Goal: Task Accomplishment & Management: Manage account settings

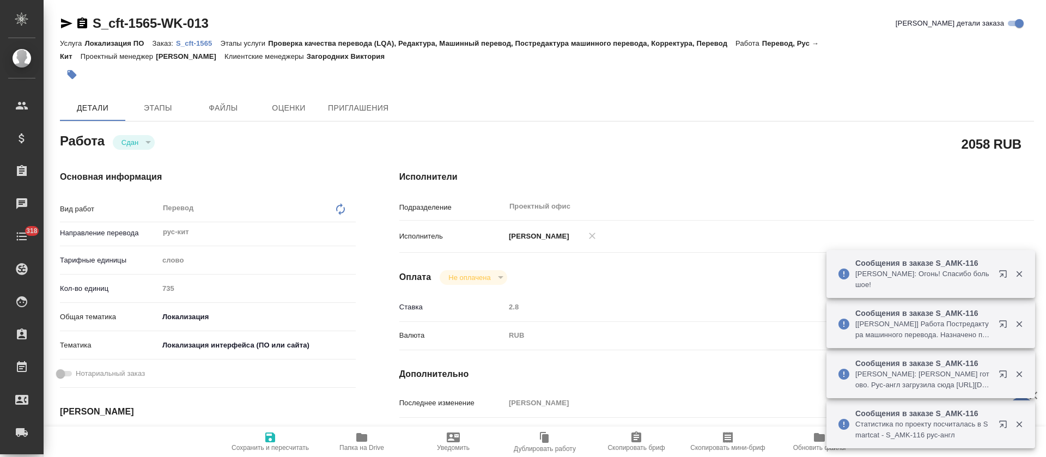
type textarea "x"
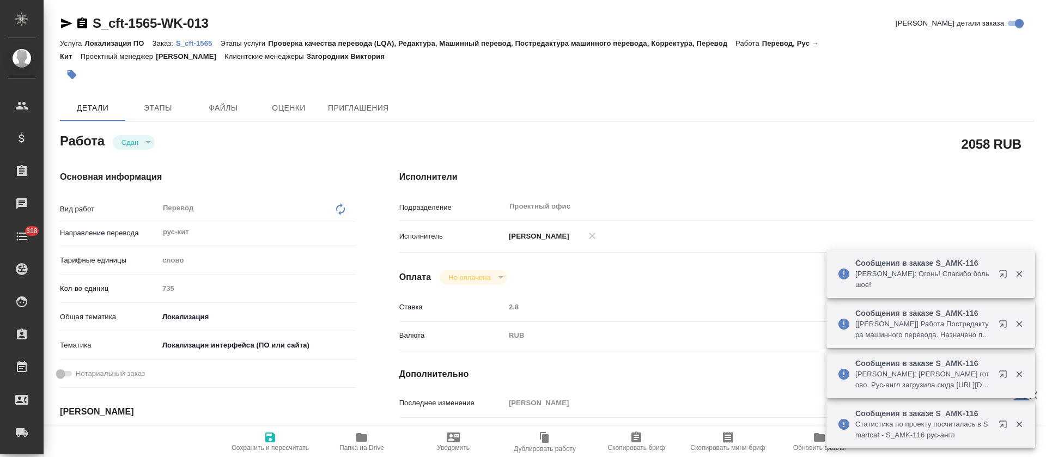
type textarea "x"
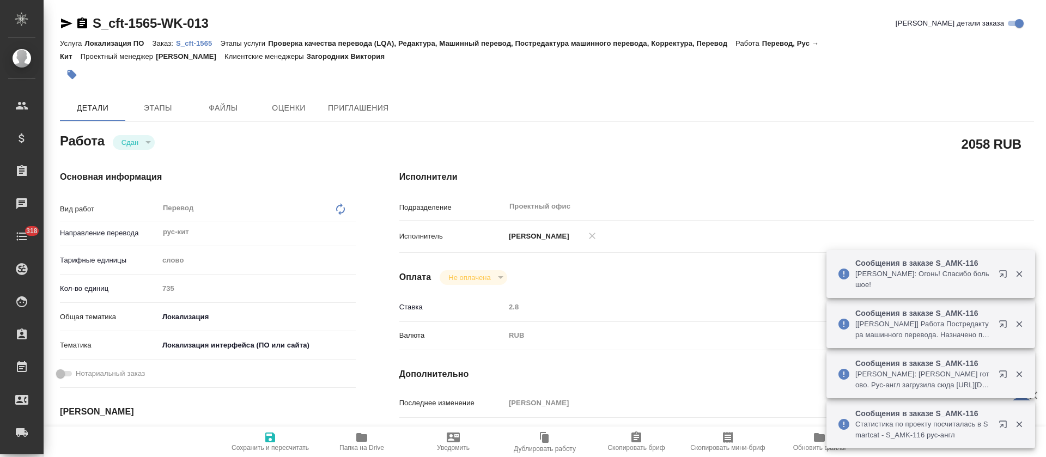
type textarea "x"
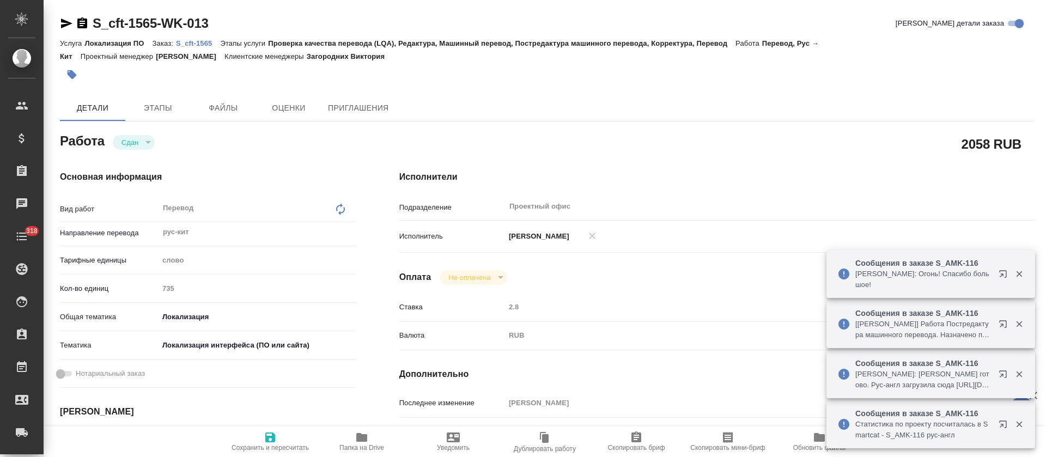
type textarea "x"
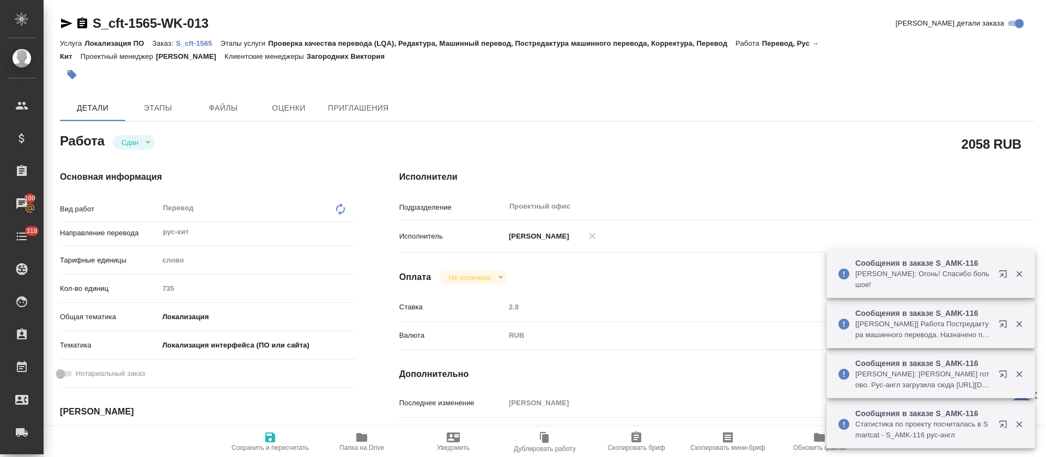
type textarea "x"
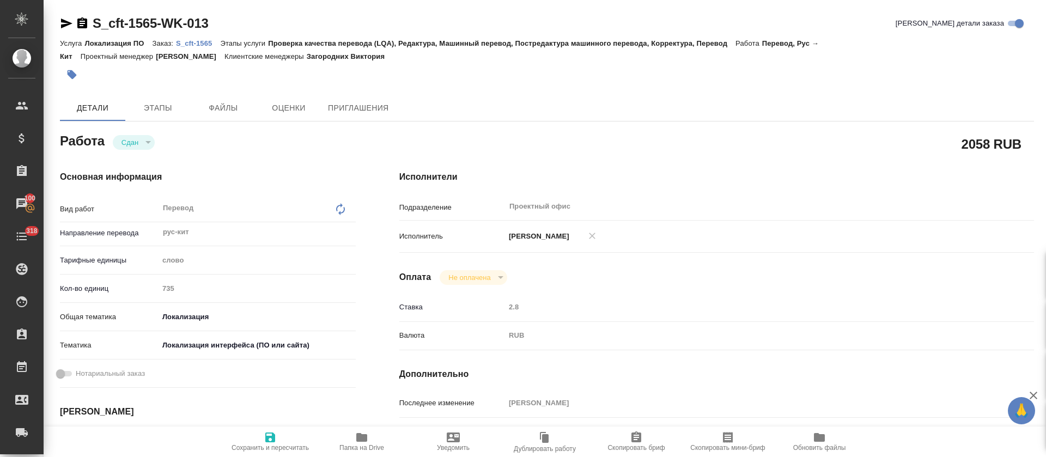
click at [200, 44] on p "S_cft-1565" at bounding box center [198, 43] width 44 height 8
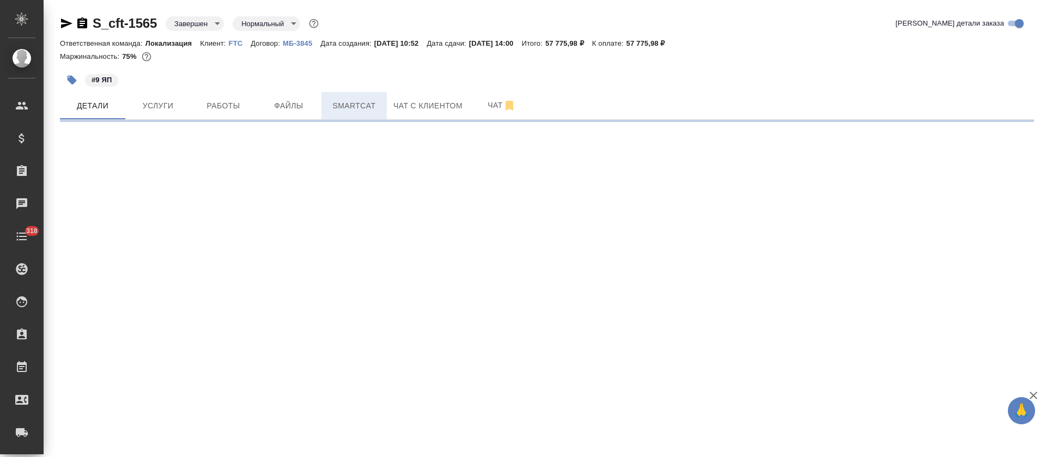
select select "RU"
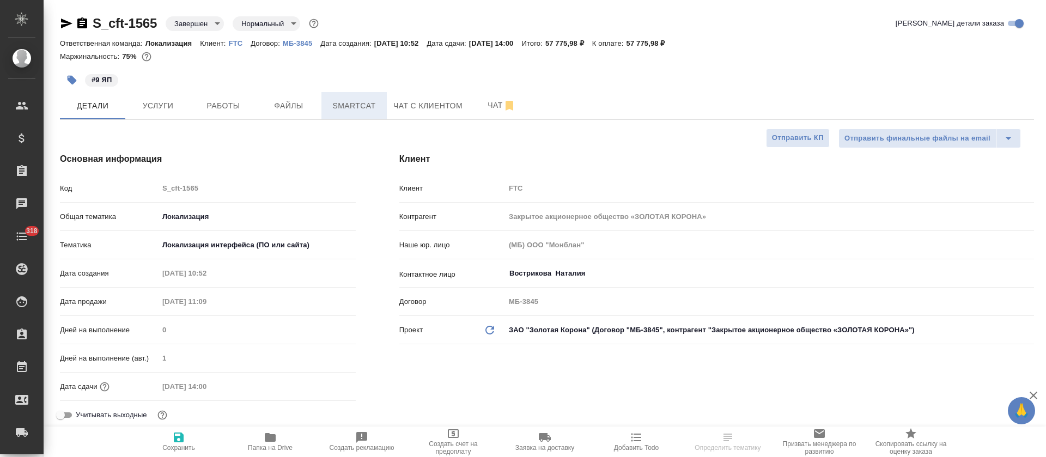
type textarea "x"
click at [346, 108] on span "Smartcat" at bounding box center [354, 106] width 52 height 14
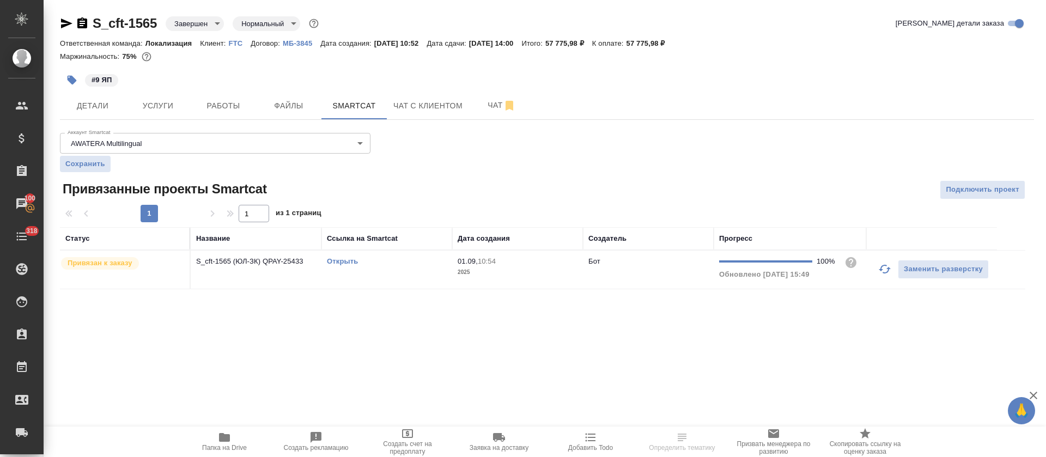
click at [341, 263] on link "Открыть" at bounding box center [342, 261] width 31 height 8
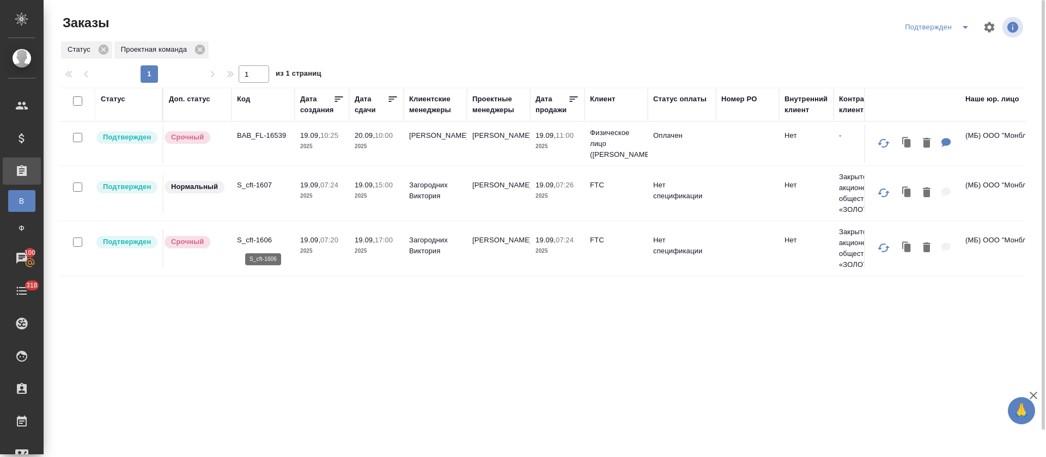
click at [255, 238] on p "S_cft-1606" at bounding box center [263, 240] width 52 height 11
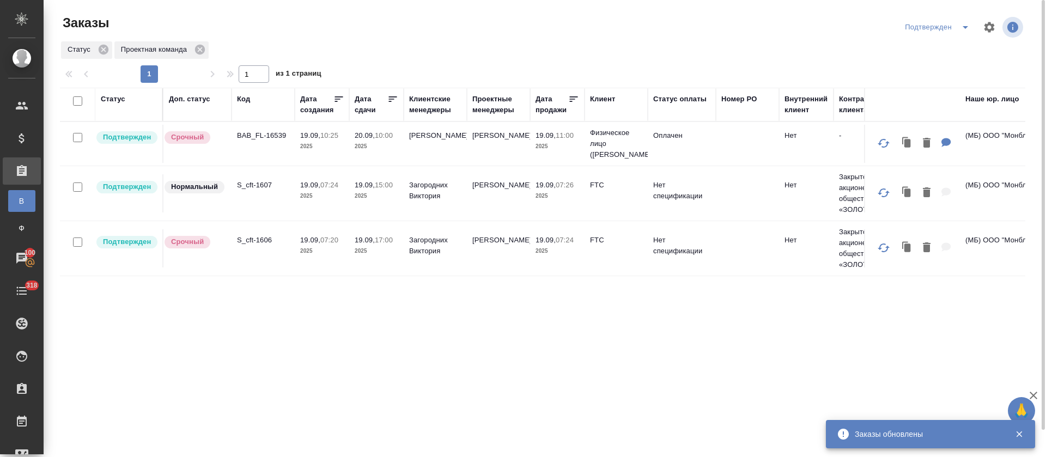
click at [255, 185] on p "S_cft-1607" at bounding box center [263, 185] width 52 height 11
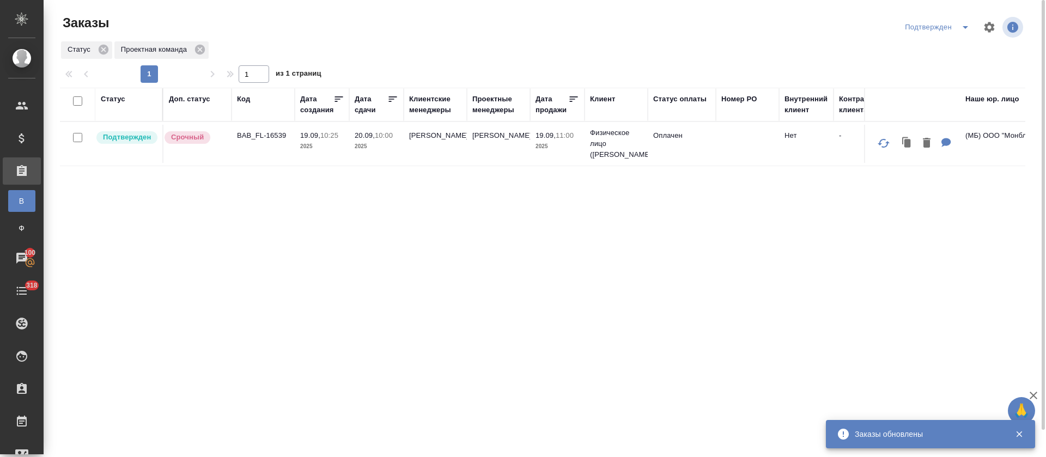
click at [951, 26] on div "Подтвержден" at bounding box center [939, 27] width 74 height 17
click at [961, 31] on icon "split button" at bounding box center [965, 27] width 13 height 13
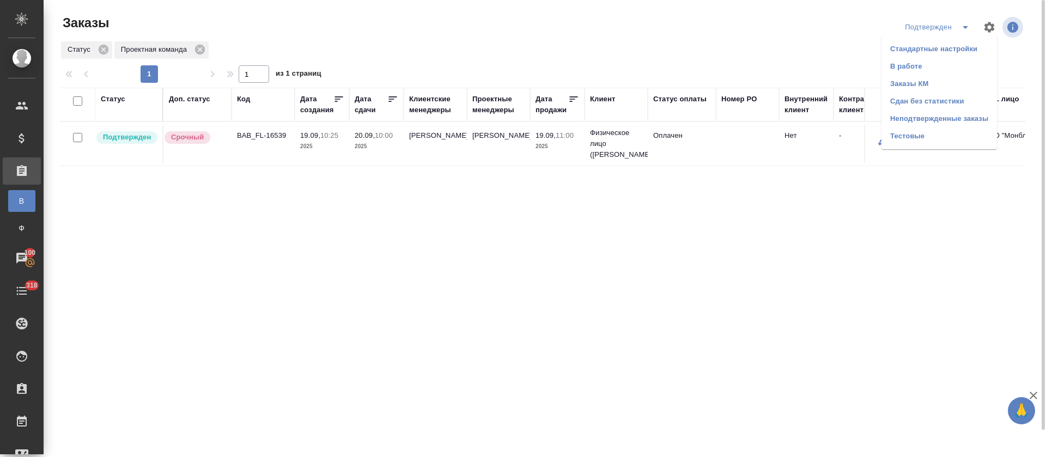
click at [947, 74] on li "В работе" at bounding box center [938, 66] width 115 height 17
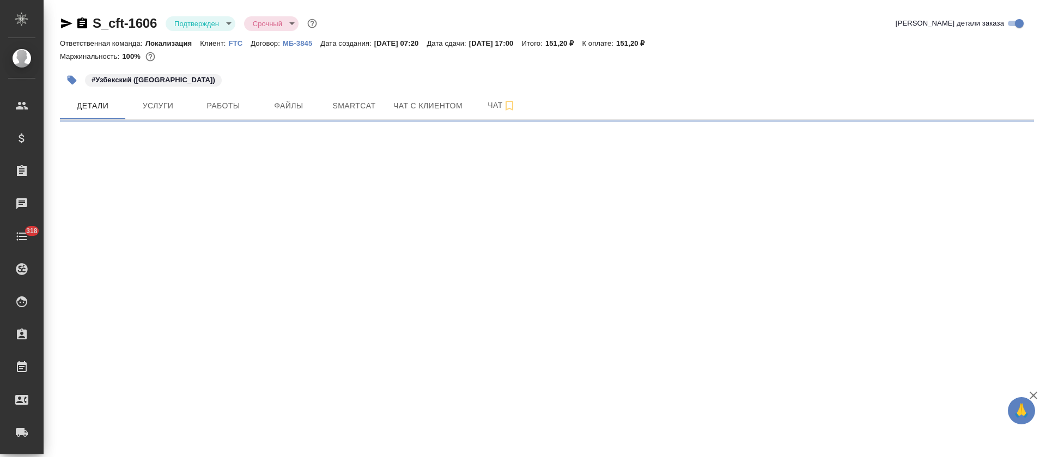
select select "RU"
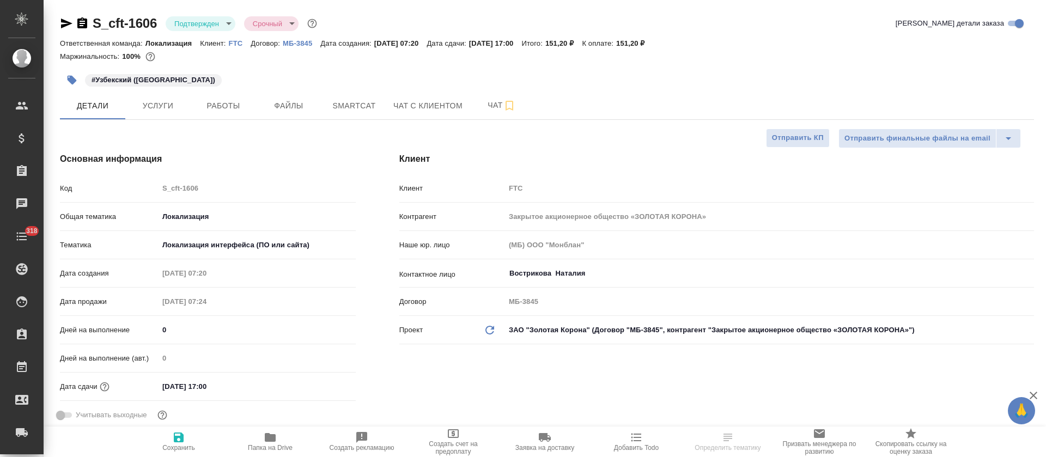
type textarea "x"
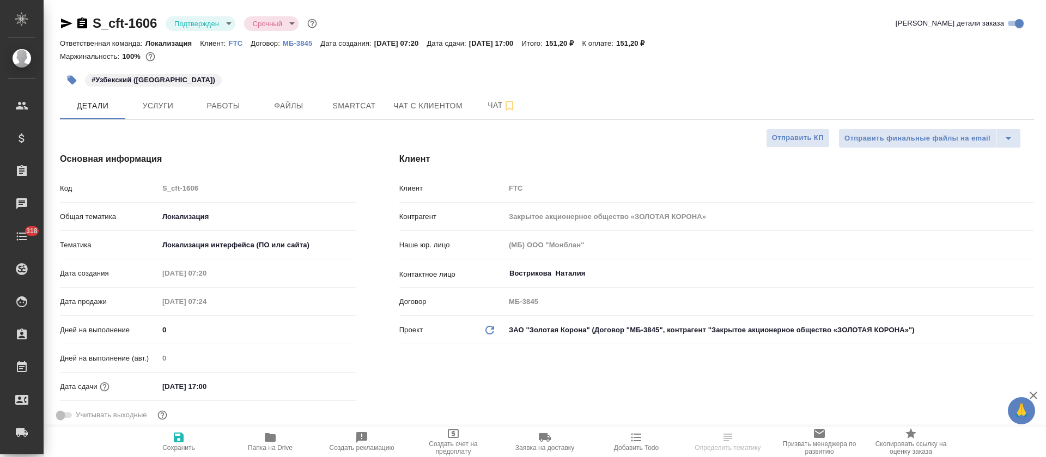
type textarea "x"
click at [222, 21] on body "🙏 .cls-1 fill:#fff; AWATERA Tretyakova Olga Клиенты Спецификации Заказы Чаты 31…" at bounding box center [523, 228] width 1046 height 457
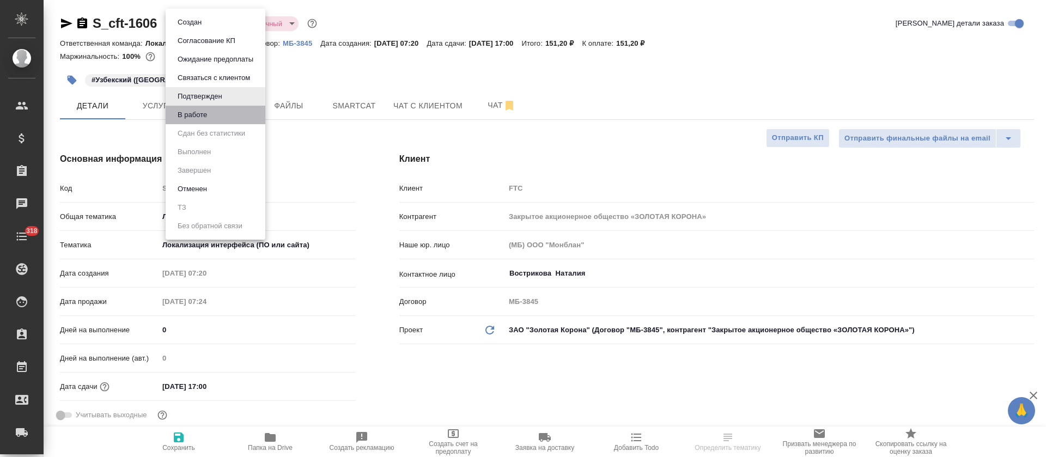
click at [218, 118] on li "В работе" at bounding box center [216, 115] width 100 height 19
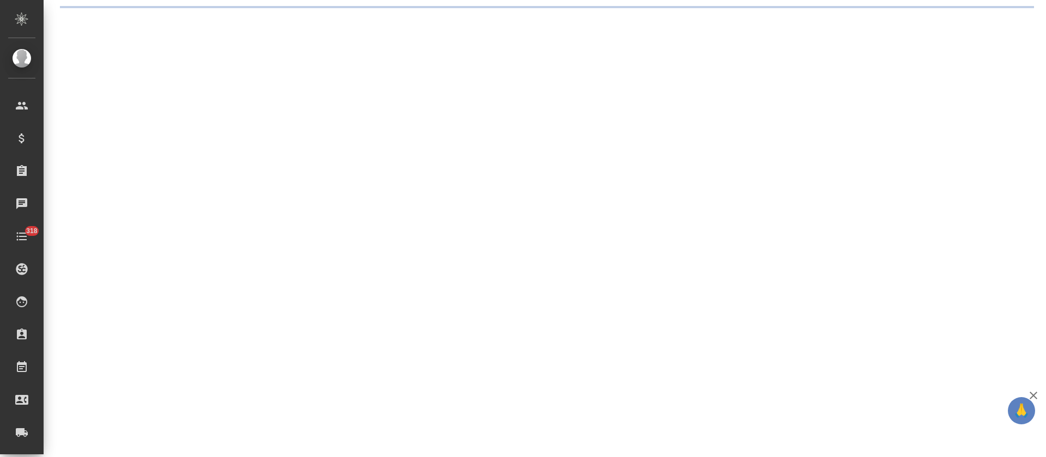
select select "RU"
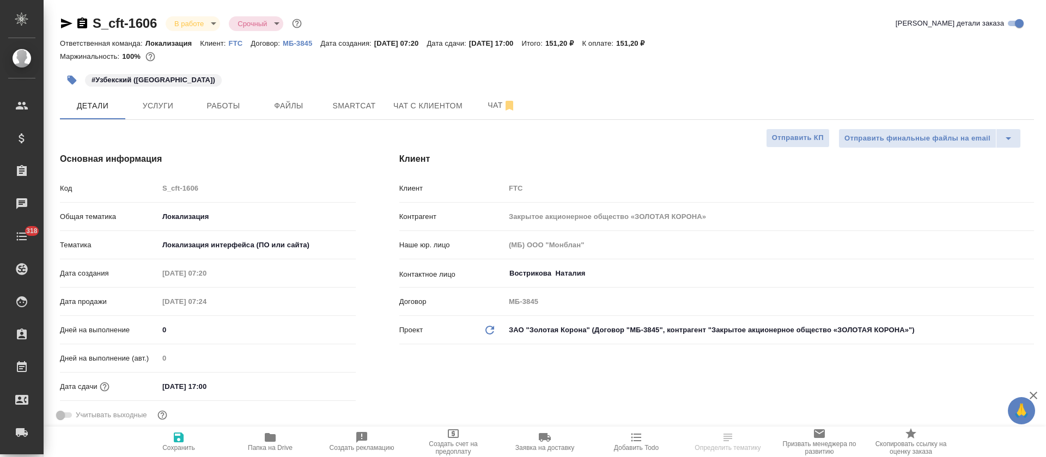
type textarea "x"
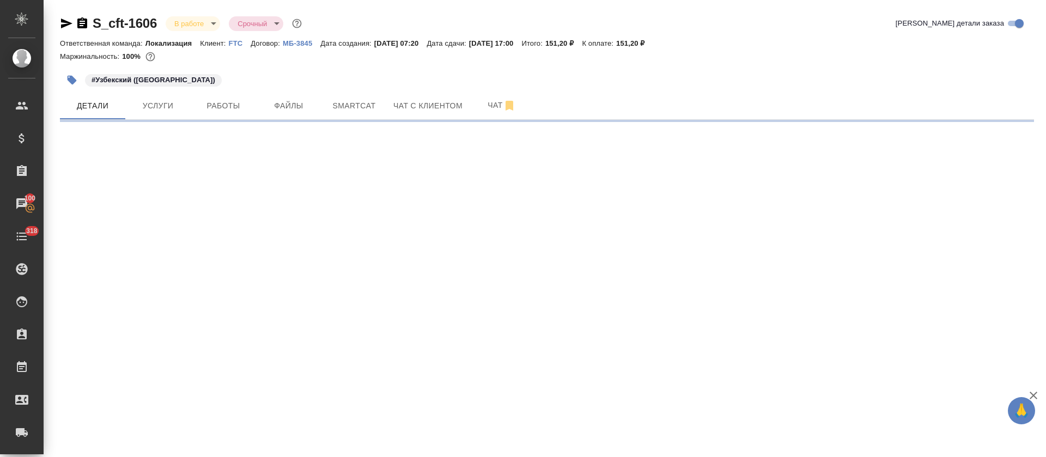
select select "RU"
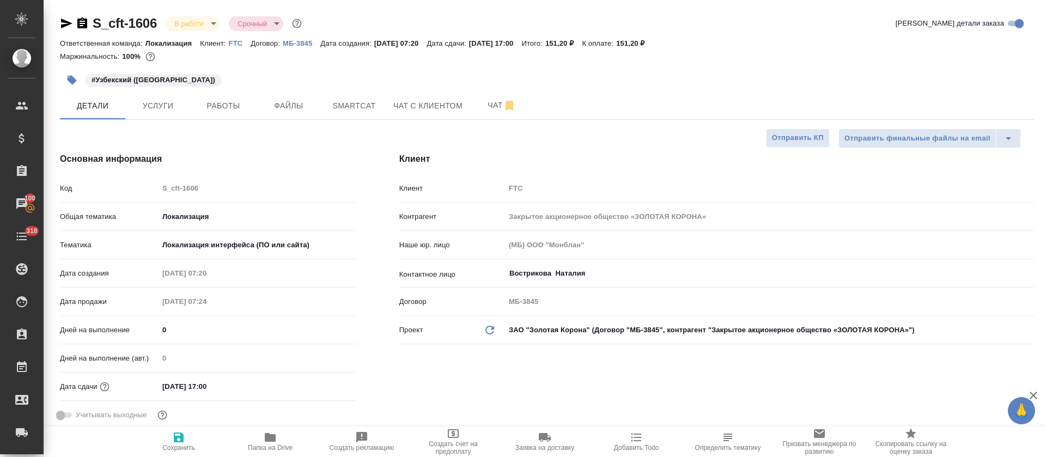
type textarea "x"
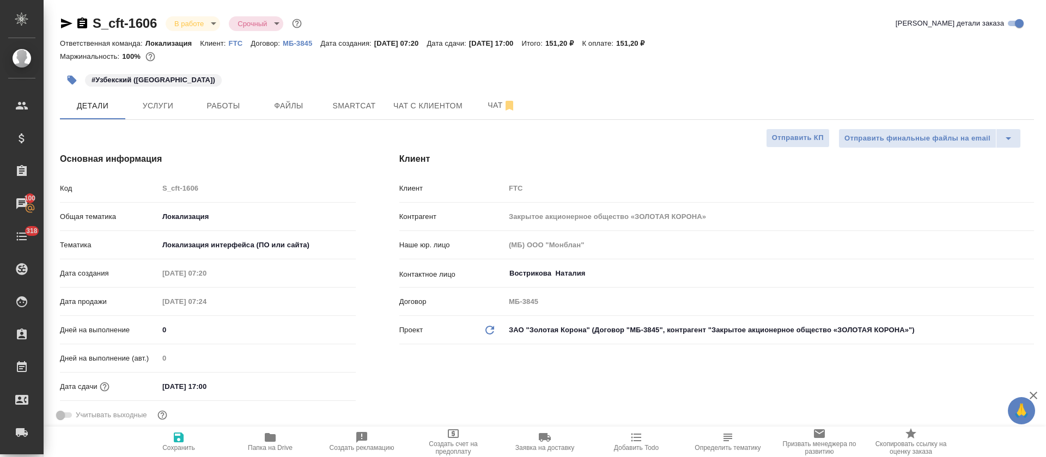
type textarea "x"
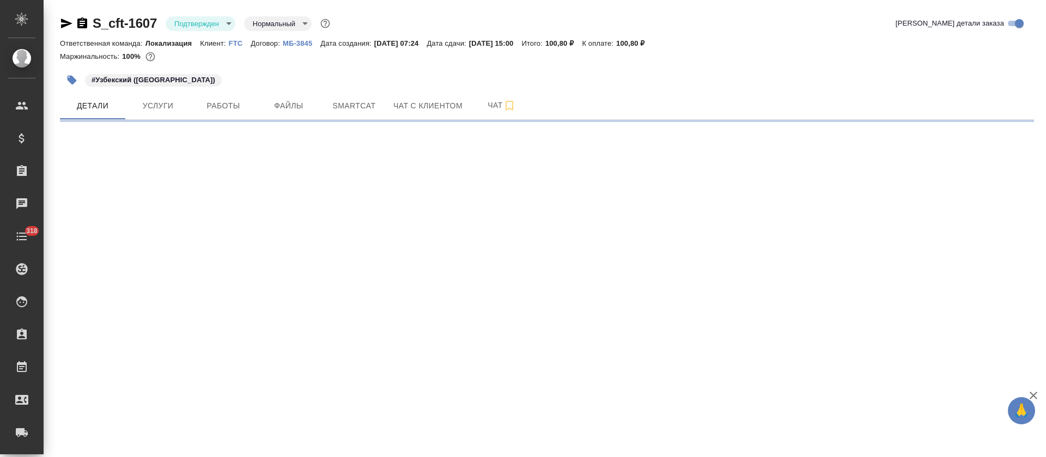
select select "RU"
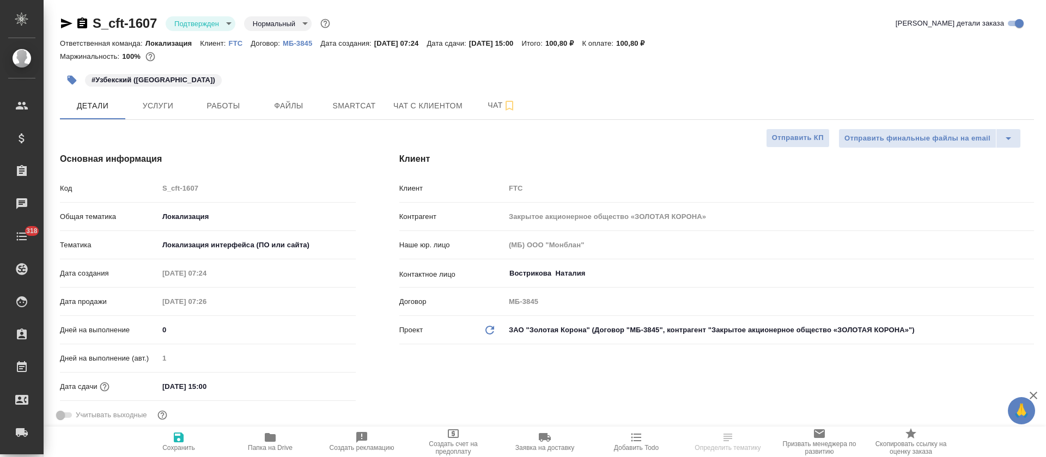
click at [193, 33] on div "S_cft-1607 Подтвержден confirmed Нормальный normal Кратко детали заказа" at bounding box center [547, 26] width 974 height 22
type textarea "x"
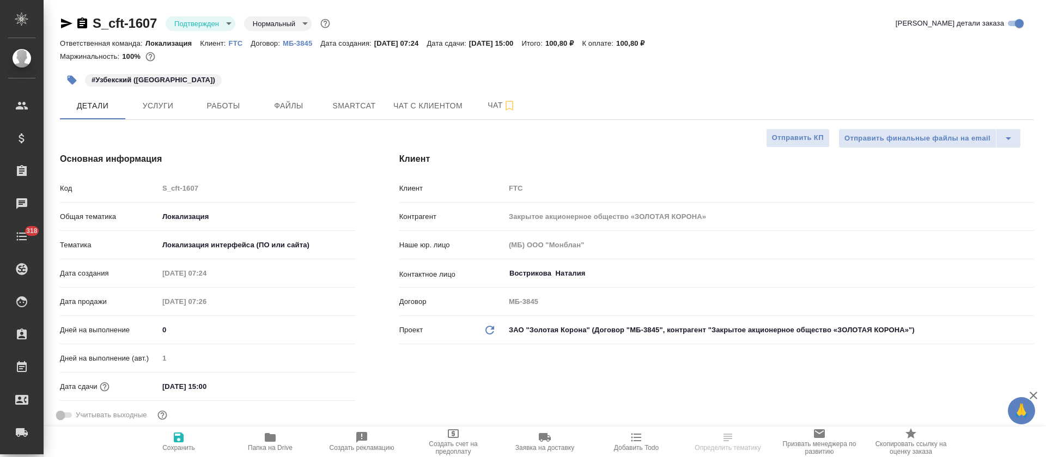
type textarea "x"
click at [198, 26] on body "🙏 .cls-1 fill:#fff; AWATERA [PERSON_NAME] Спецификации Заказы Чаты 318 Todo Про…" at bounding box center [523, 228] width 1046 height 457
type textarea "x"
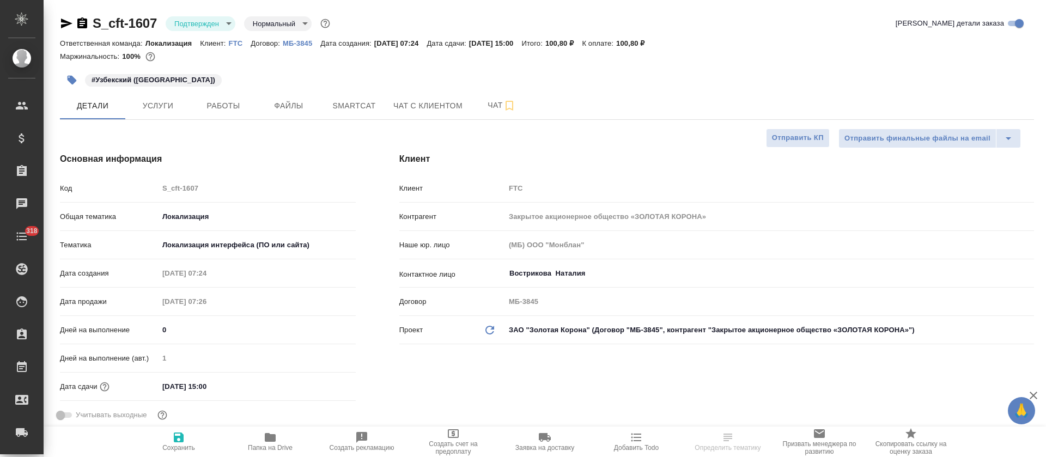
type textarea "x"
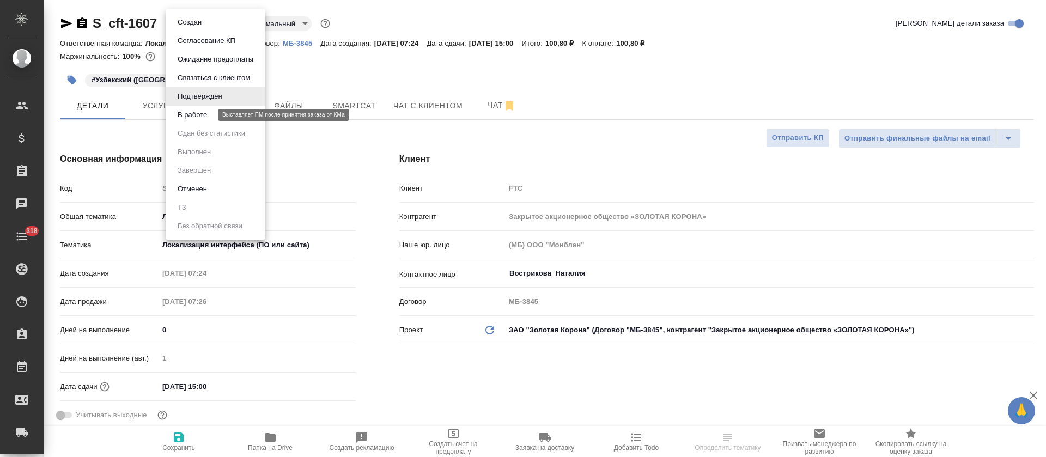
click at [194, 117] on button "В работе" at bounding box center [192, 115] width 36 height 12
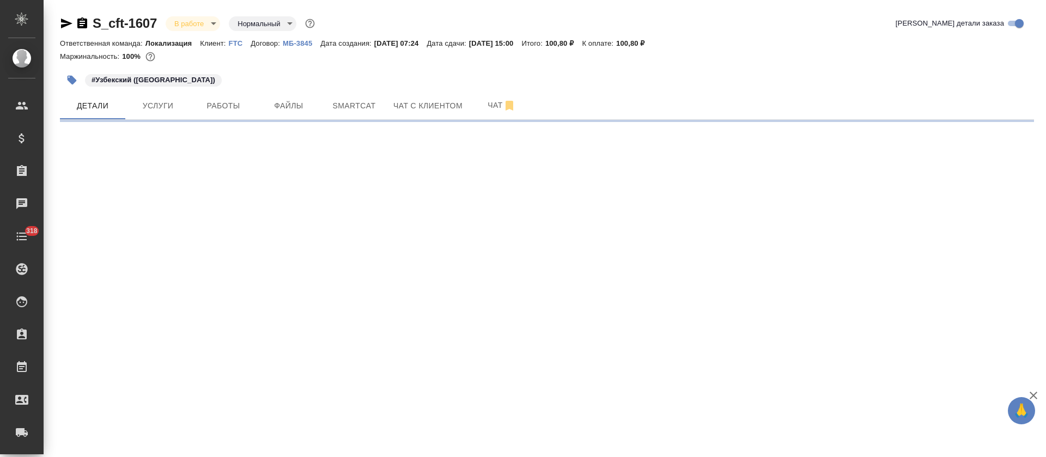
select select "RU"
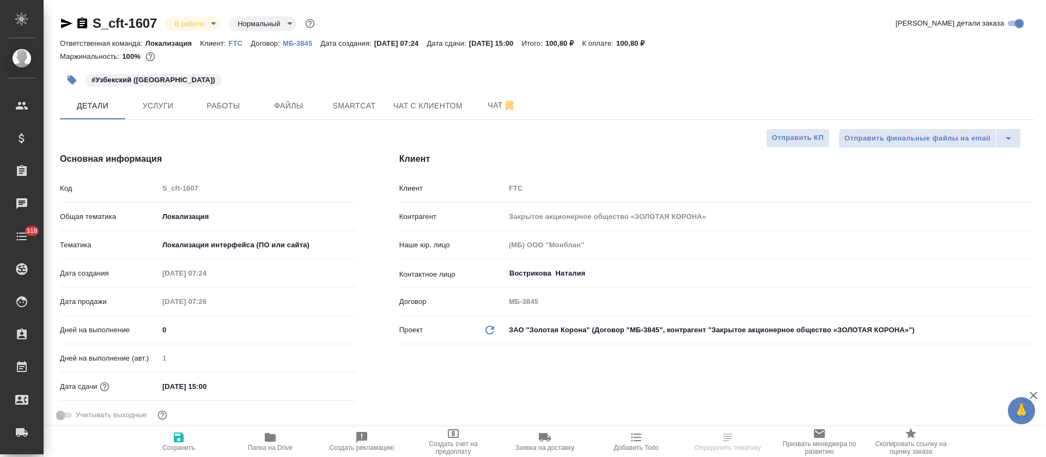
type textarea "x"
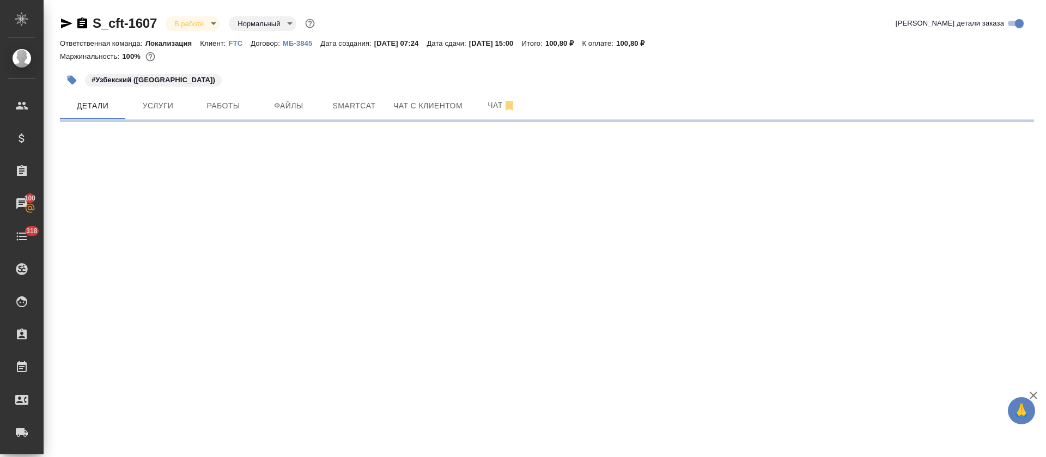
select select "RU"
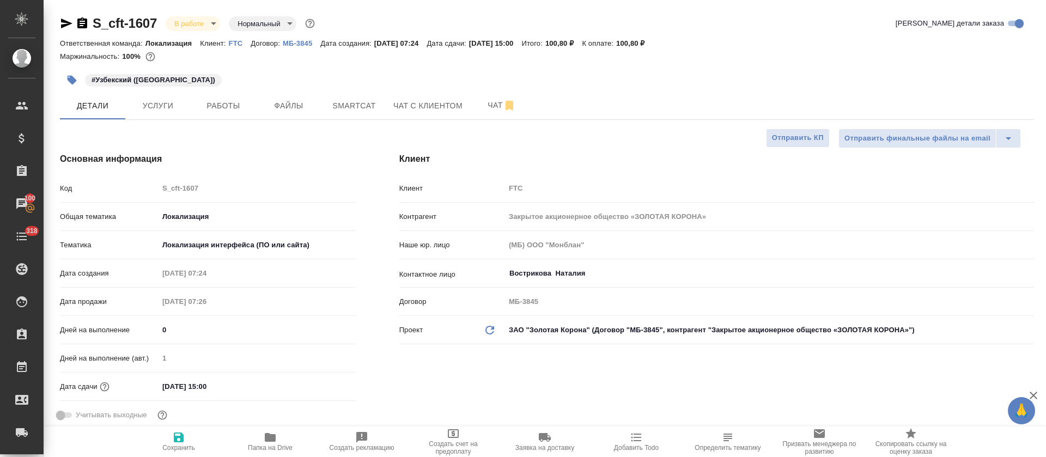
type textarea "x"
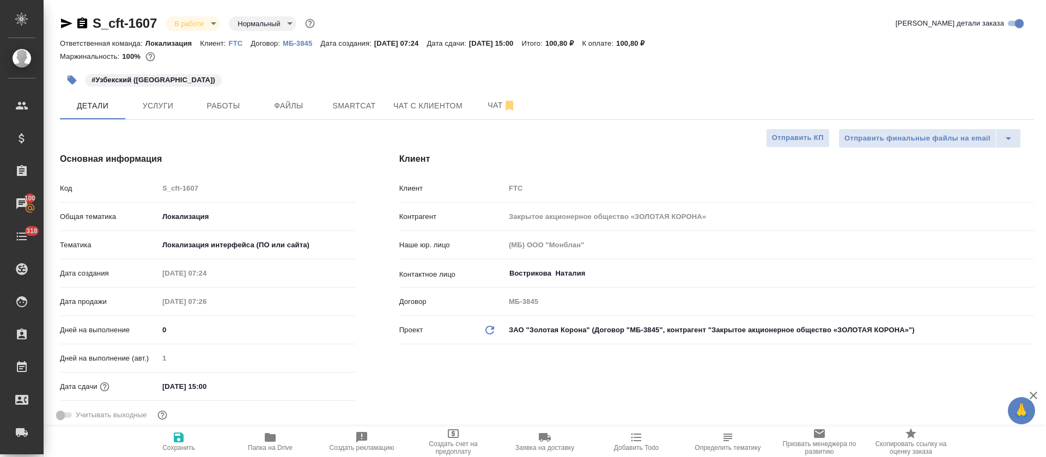
type textarea "x"
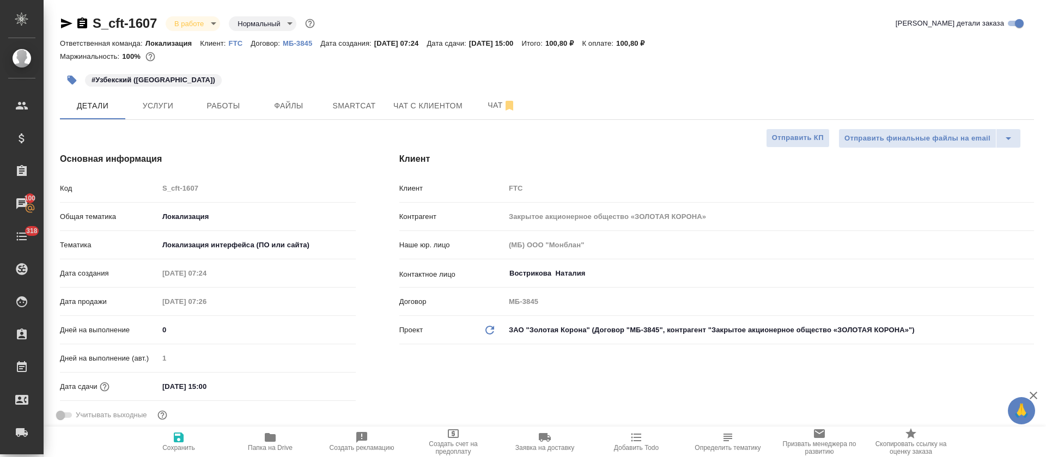
type textarea "x"
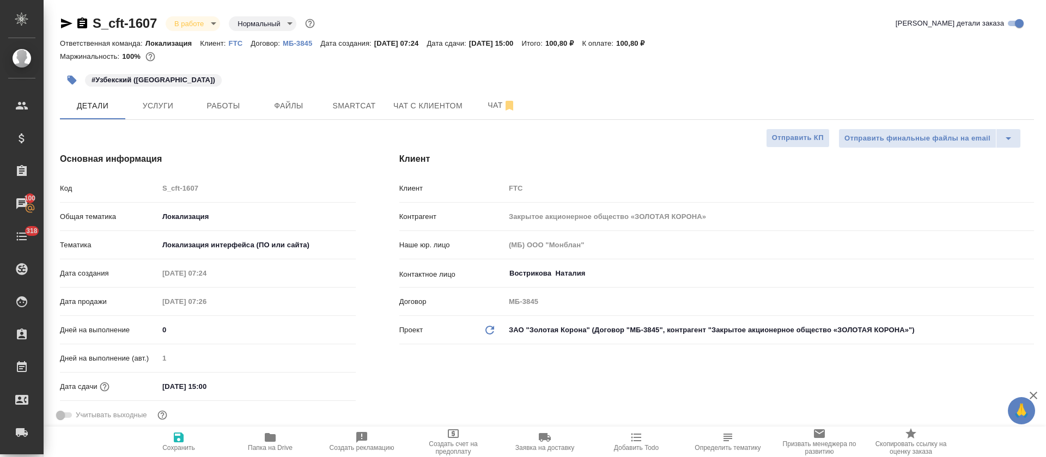
type textarea "x"
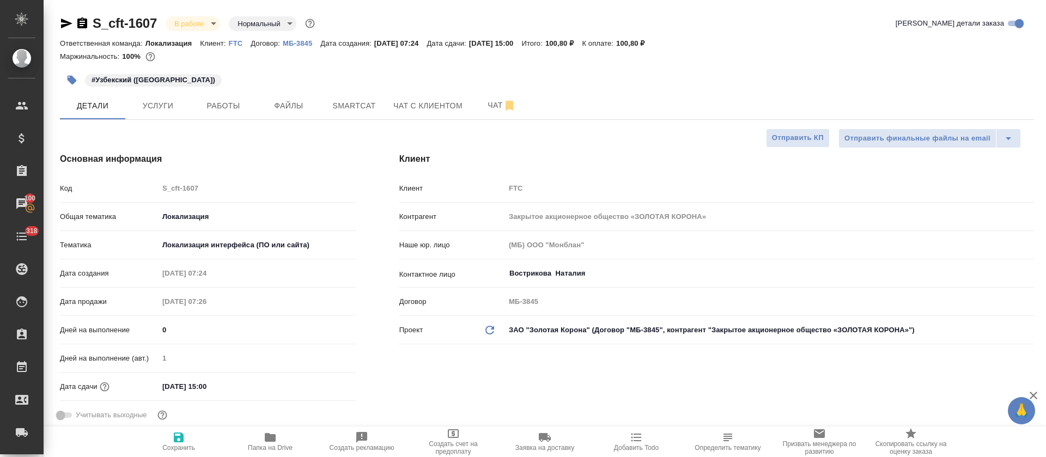
type textarea "x"
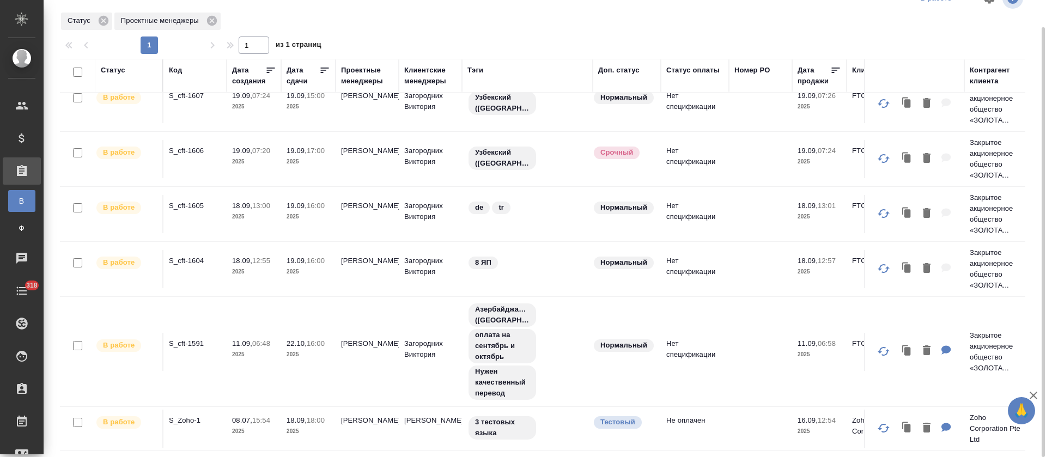
scroll to position [29, 0]
click at [196, 338] on p "S_cft-1591" at bounding box center [195, 343] width 52 height 11
click at [196, 255] on p "S_cft-1604" at bounding box center [195, 260] width 52 height 11
click at [190, 200] on p "S_cft-1605" at bounding box center [195, 205] width 52 height 11
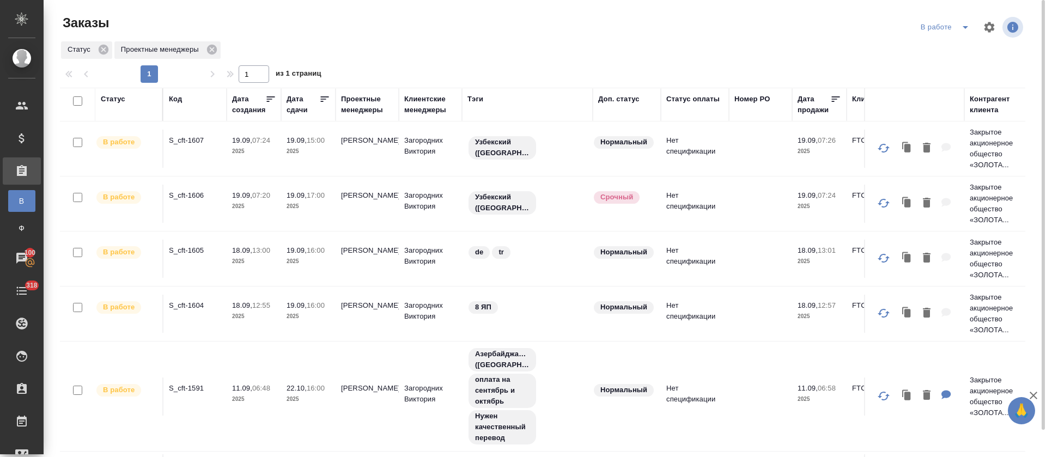
scroll to position [0, 0]
click at [963, 28] on icon "split button" at bounding box center [965, 27] width 13 height 13
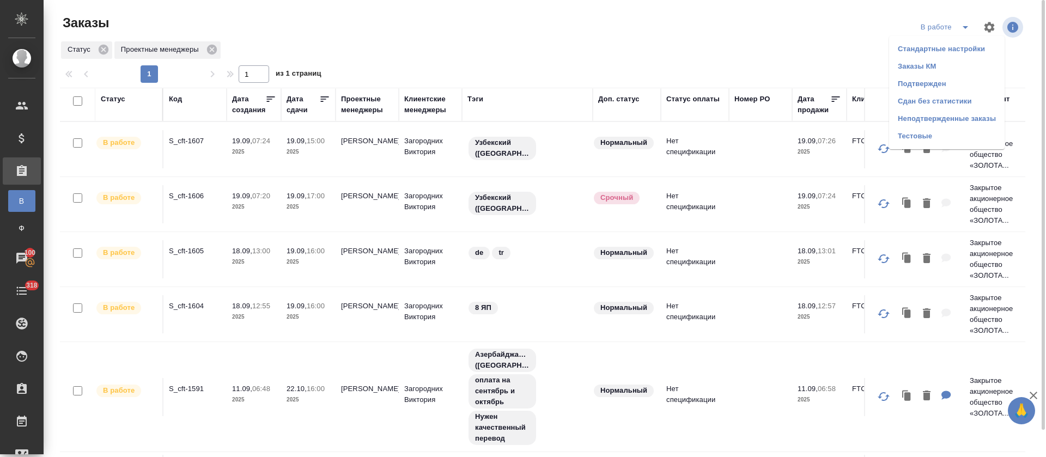
click at [954, 81] on li "Подтвержден" at bounding box center [946, 83] width 115 height 17
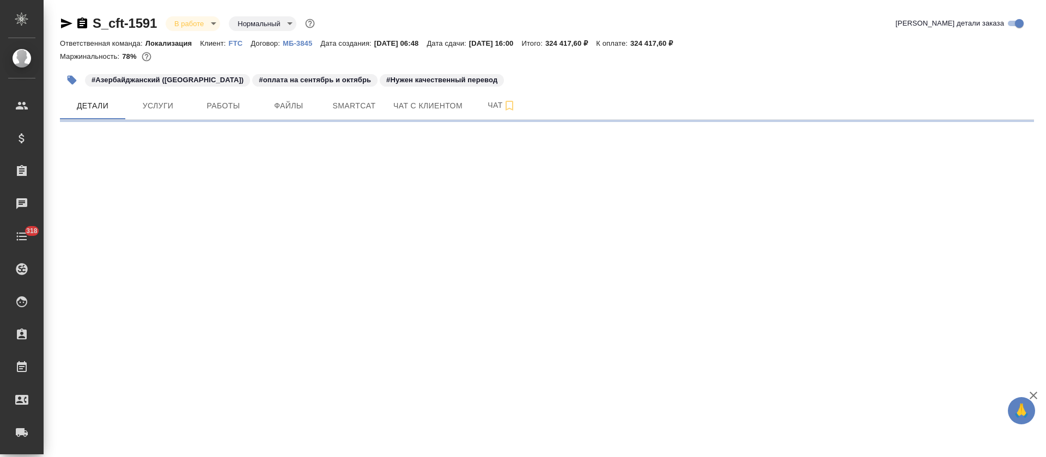
select select "RU"
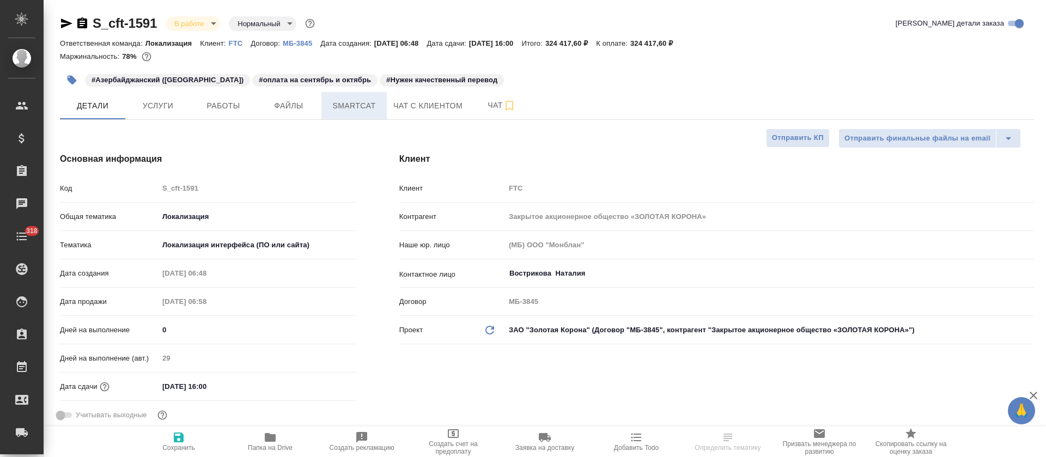
type textarea "x"
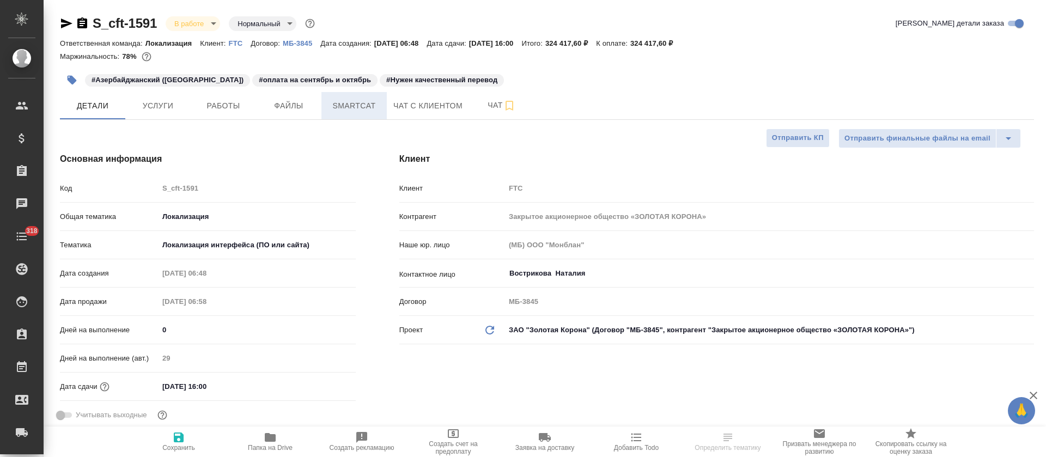
type textarea "x"
click at [363, 107] on span "Smartcat" at bounding box center [354, 106] width 52 height 14
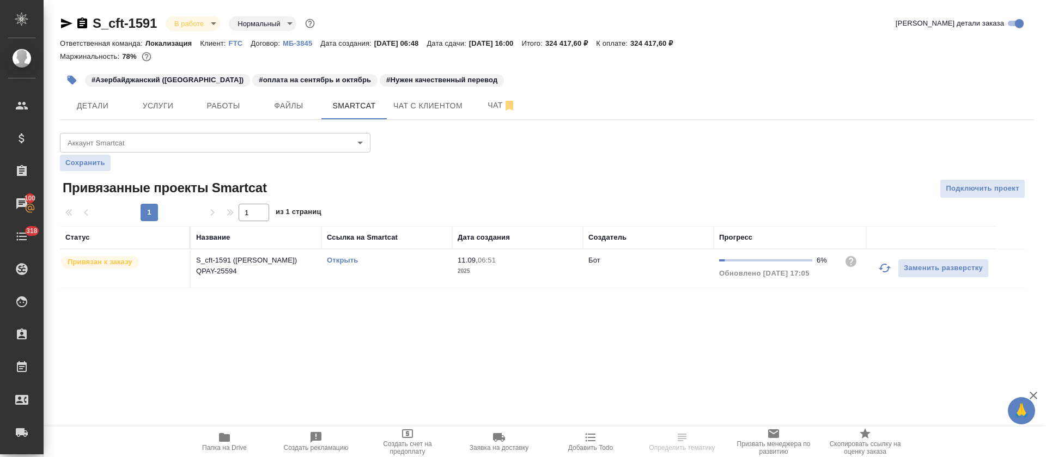
click at [876, 270] on button "button" at bounding box center [884, 268] width 26 height 26
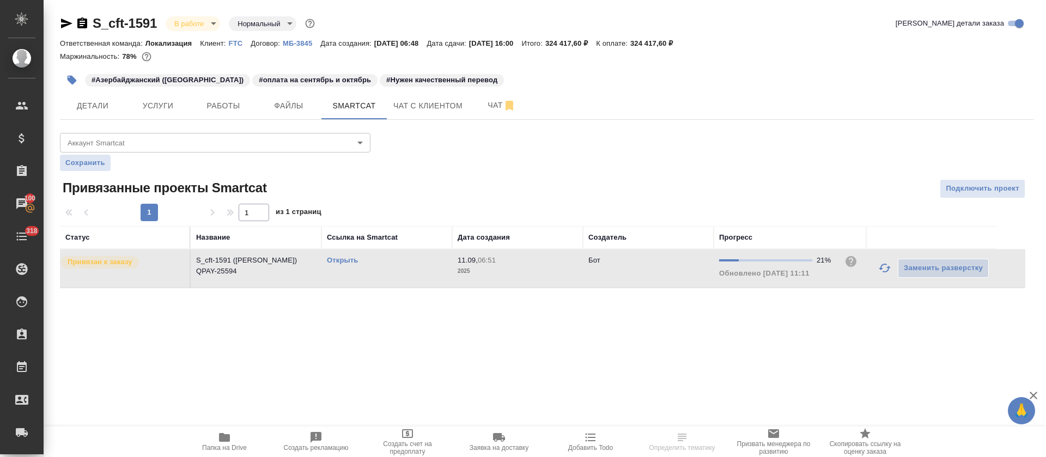
click at [332, 259] on link "Открыть" at bounding box center [342, 260] width 31 height 8
drag, startPoint x: 158, startPoint y: 15, endPoint x: 95, endPoint y: 26, distance: 64.2
click at [95, 26] on div "S_cft-1591 В работе inProgress Нормальный normal Кратко детали заказа Ответстве…" at bounding box center [547, 158] width 986 height 316
copy link "S_cft-1591"
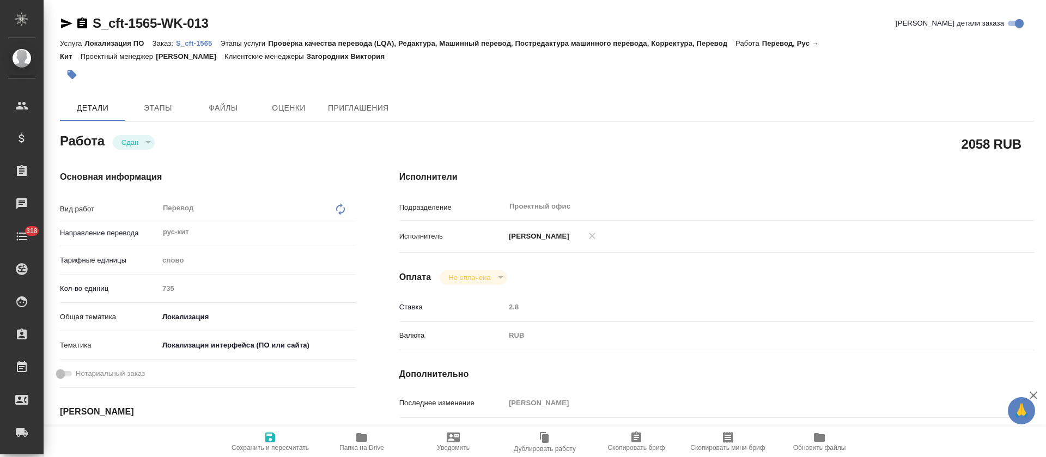
type textarea "x"
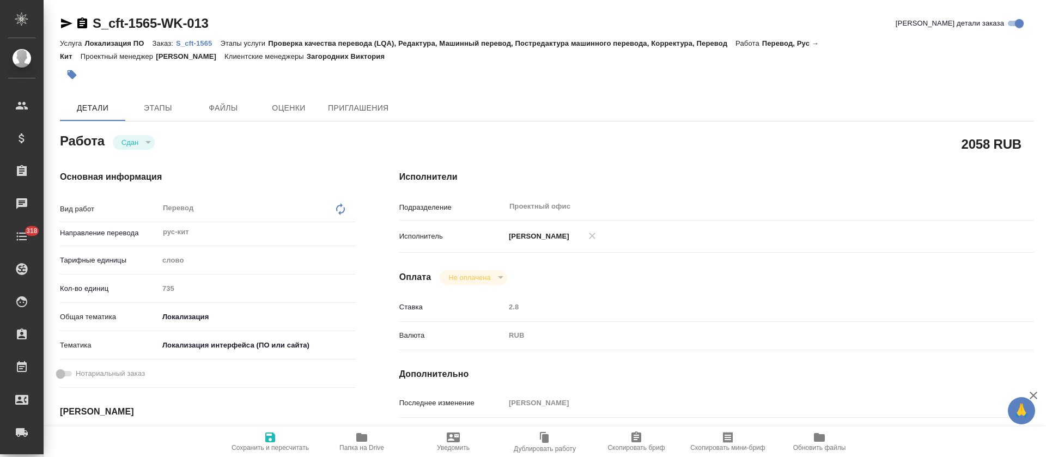
type textarea "x"
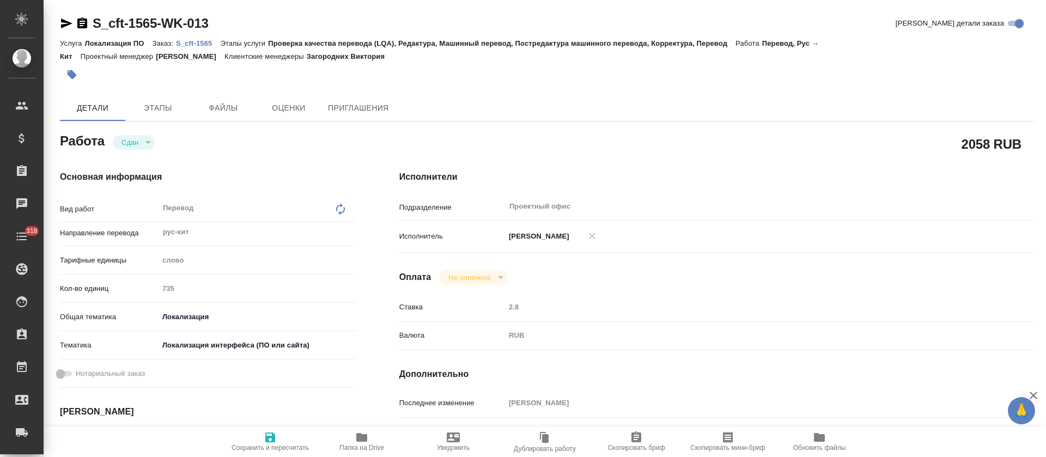
type textarea "x"
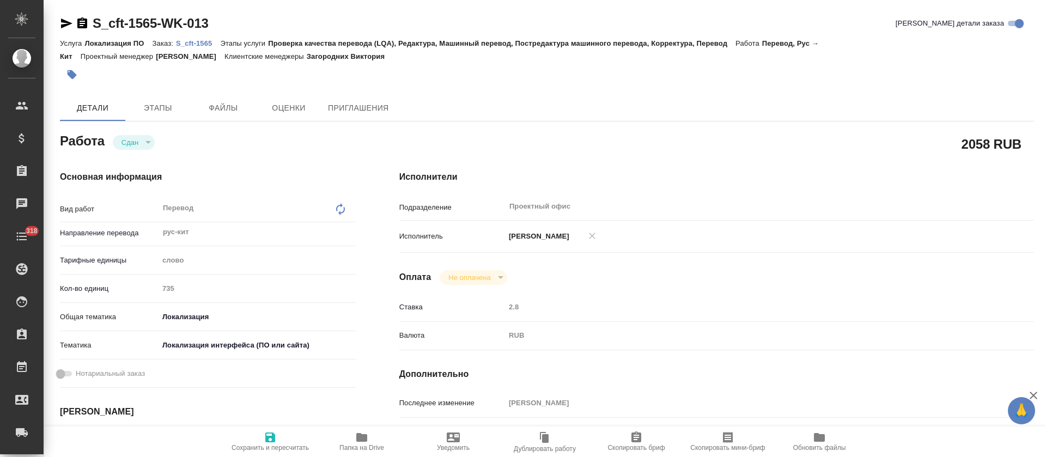
type textarea "x"
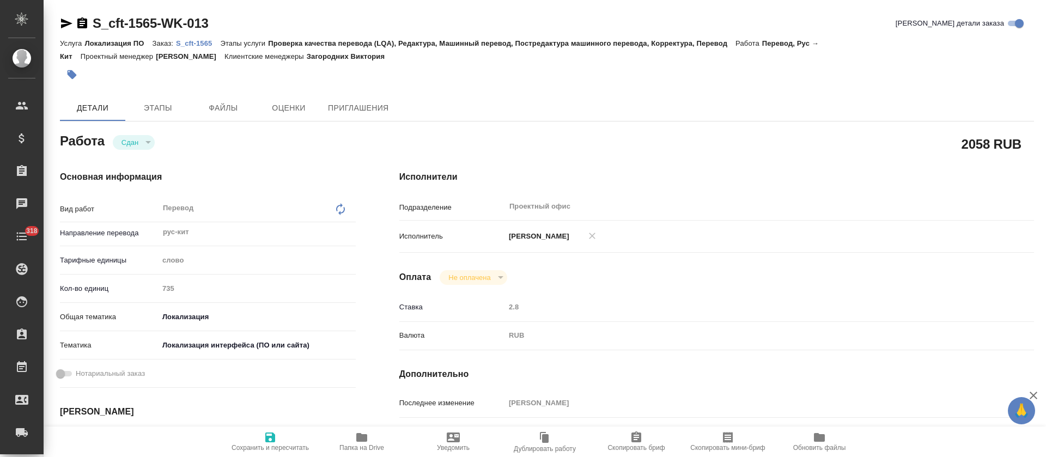
type textarea "x"
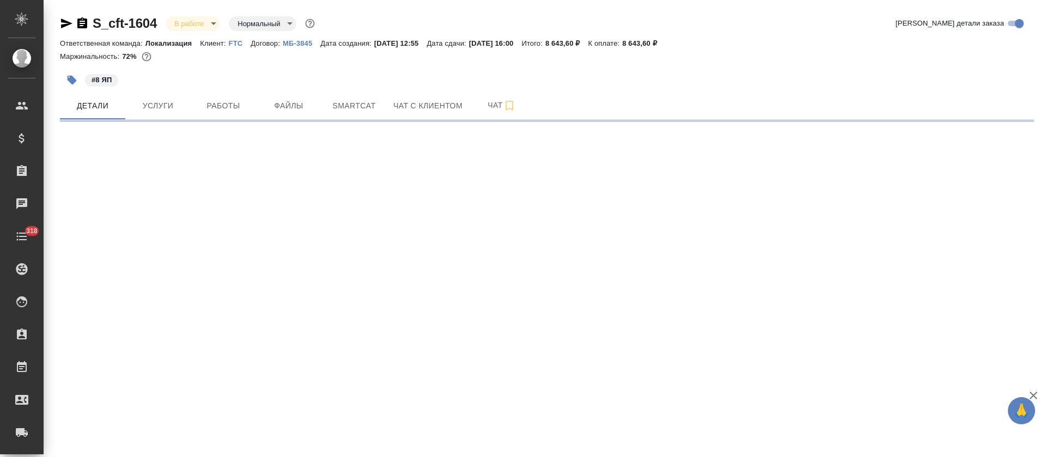
select select "RU"
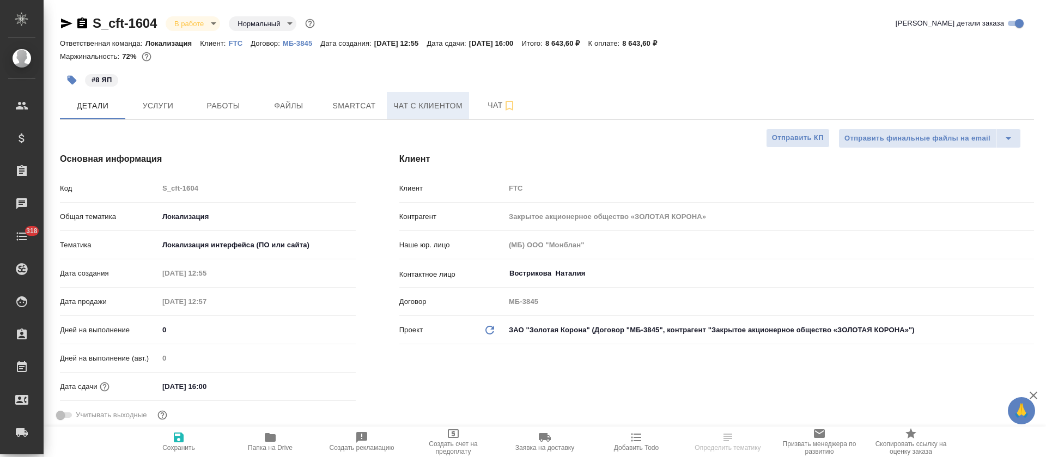
type textarea "x"
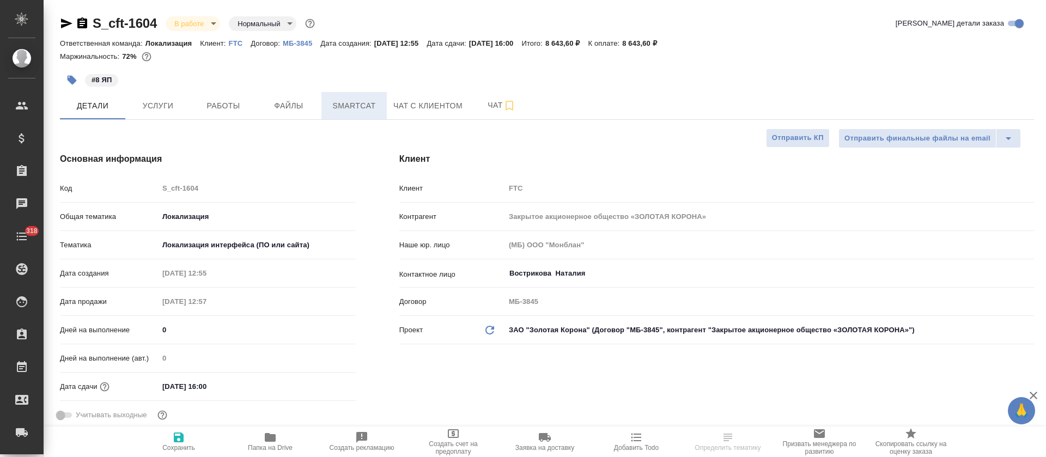
type textarea "x"
click at [345, 103] on span "Smartcat" at bounding box center [354, 106] width 52 height 14
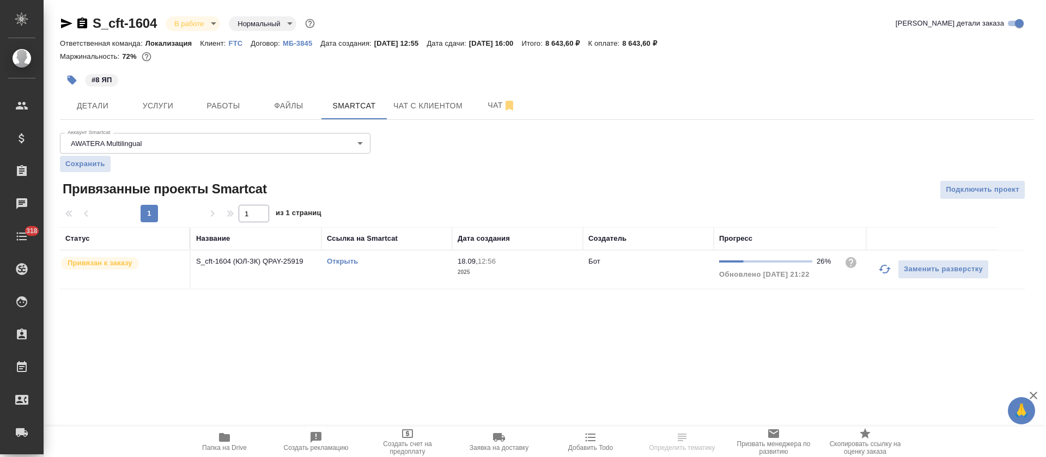
click at [874, 270] on button "button" at bounding box center [884, 269] width 26 height 26
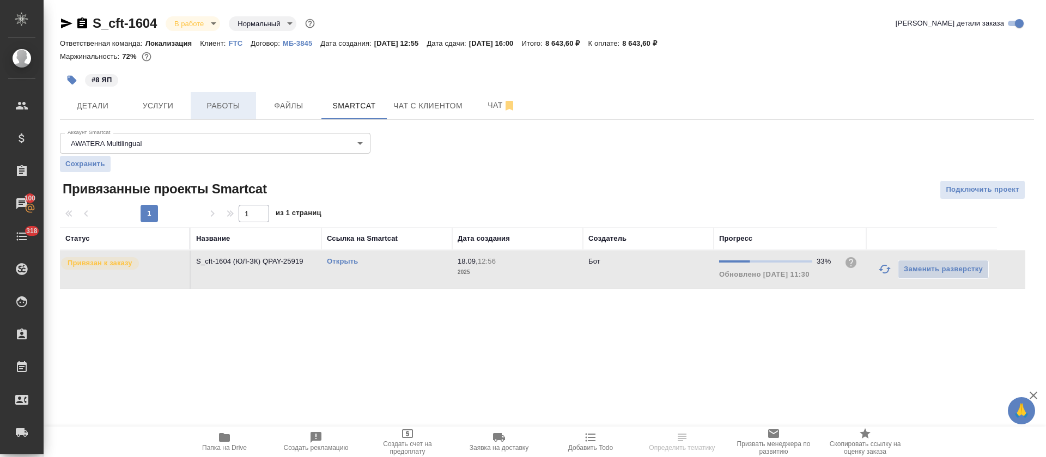
click at [216, 100] on span "Работы" at bounding box center [223, 106] width 52 height 14
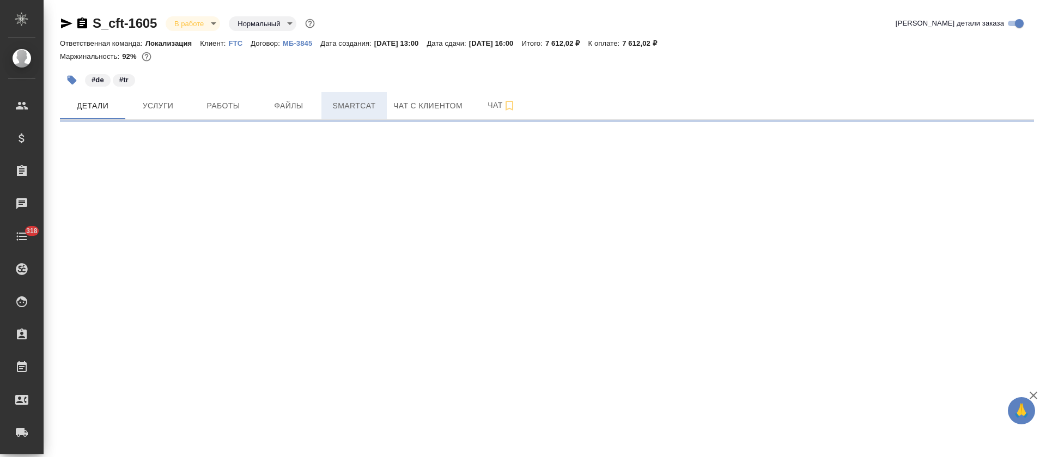
select select "RU"
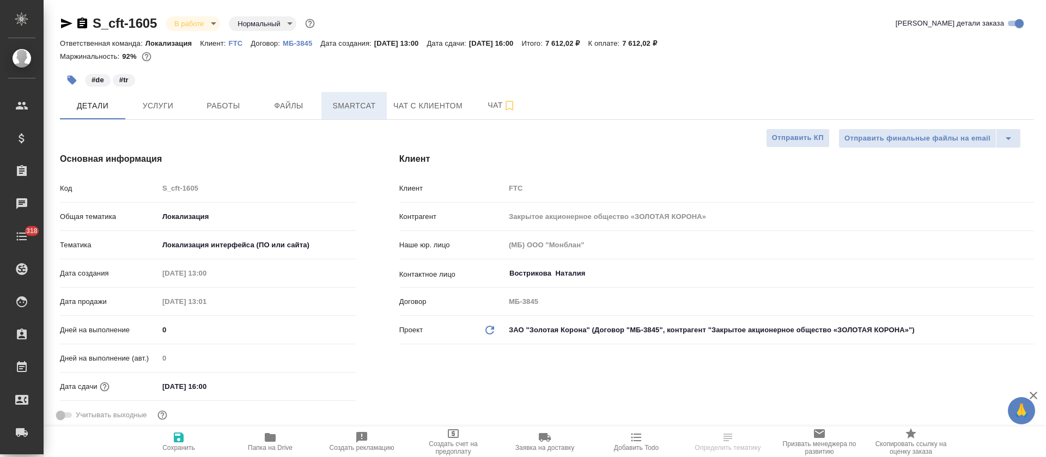
click at [370, 101] on span "Smartcat" at bounding box center [354, 106] width 52 height 14
type textarea "x"
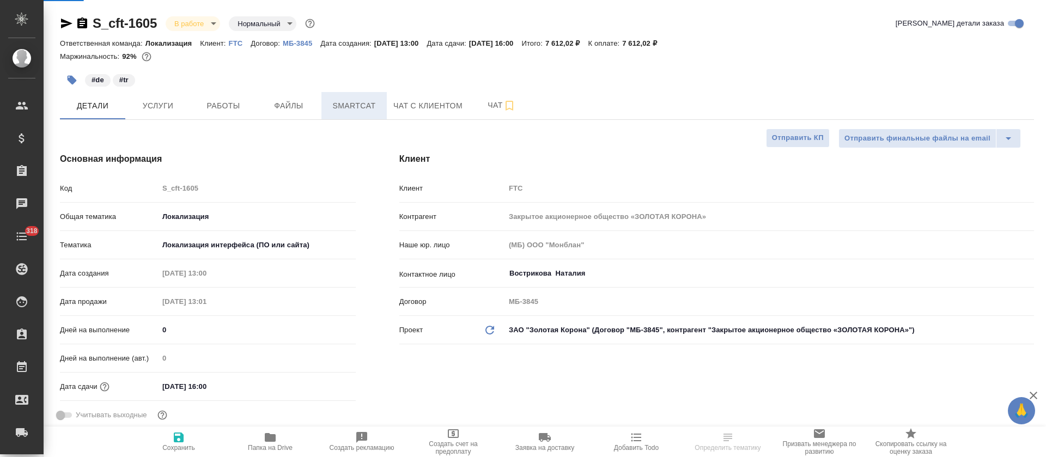
type textarea "x"
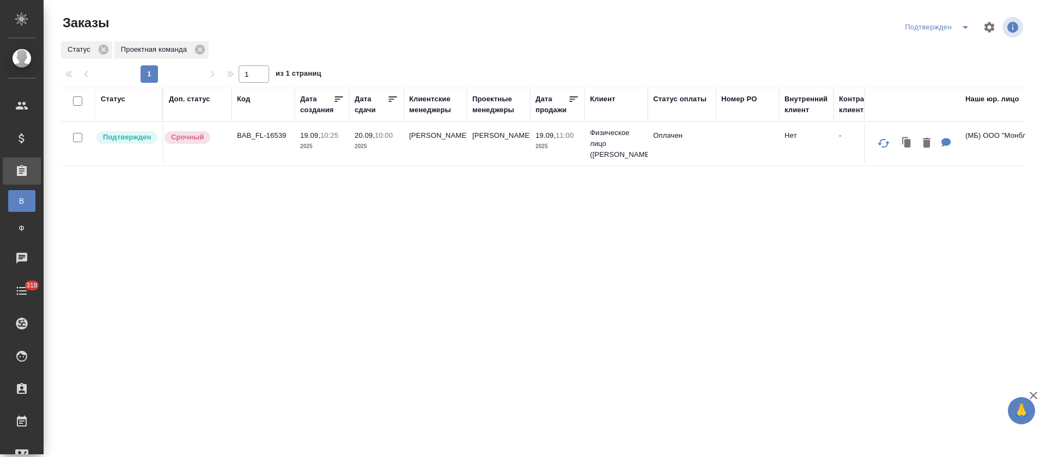
click at [965, 28] on icon "split button" at bounding box center [965, 27] width 13 height 13
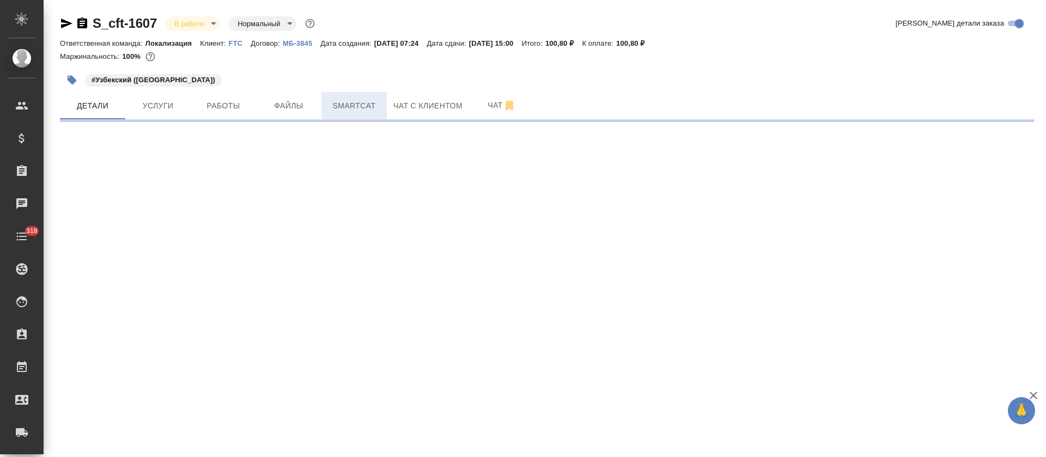
select select "RU"
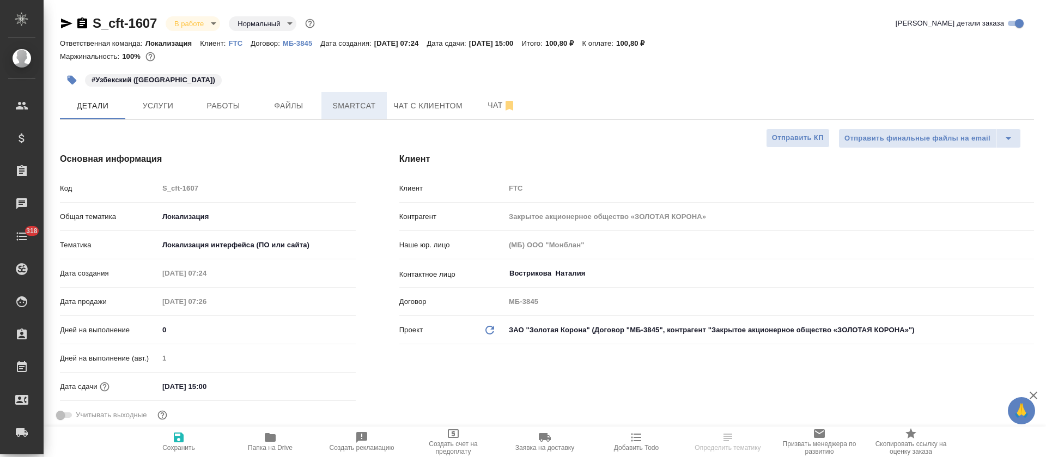
type textarea "x"
click at [352, 106] on span "Smartcat" at bounding box center [354, 106] width 52 height 14
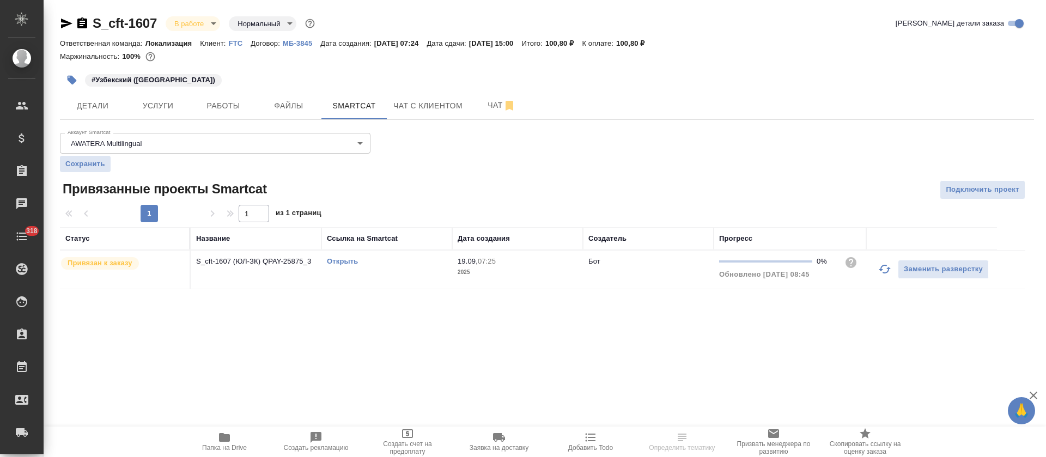
click at [346, 264] on link "Открыть" at bounding box center [342, 261] width 31 height 8
click at [225, 101] on span "Работы" at bounding box center [223, 106] width 52 height 14
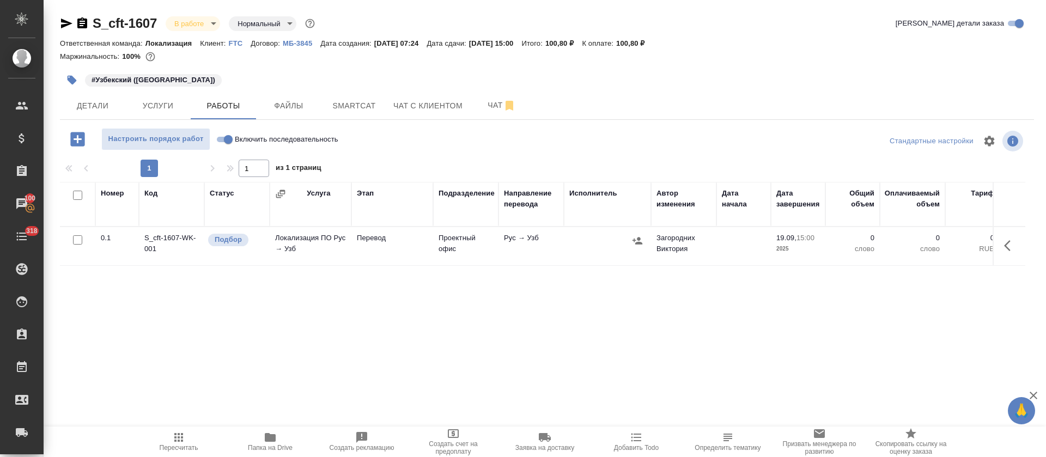
click at [229, 142] on input "Включить последовательность" at bounding box center [228, 139] width 39 height 13
checkbox input "true"
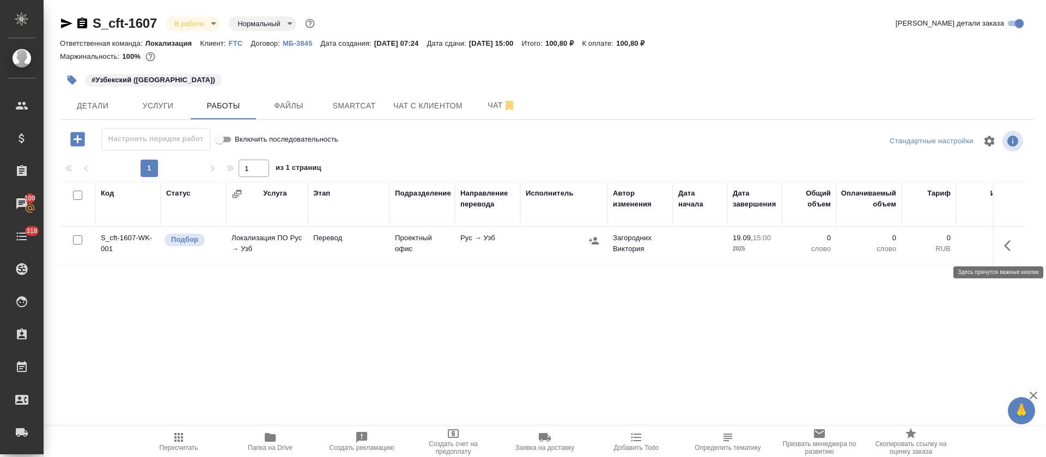
click at [1009, 251] on icon "button" at bounding box center [1010, 245] width 13 height 13
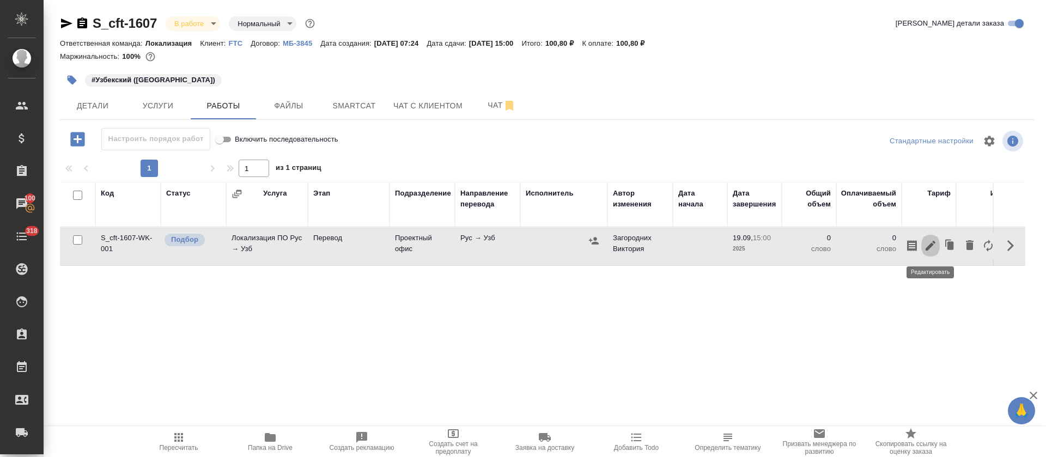
click at [935, 250] on icon "button" at bounding box center [930, 245] width 13 height 13
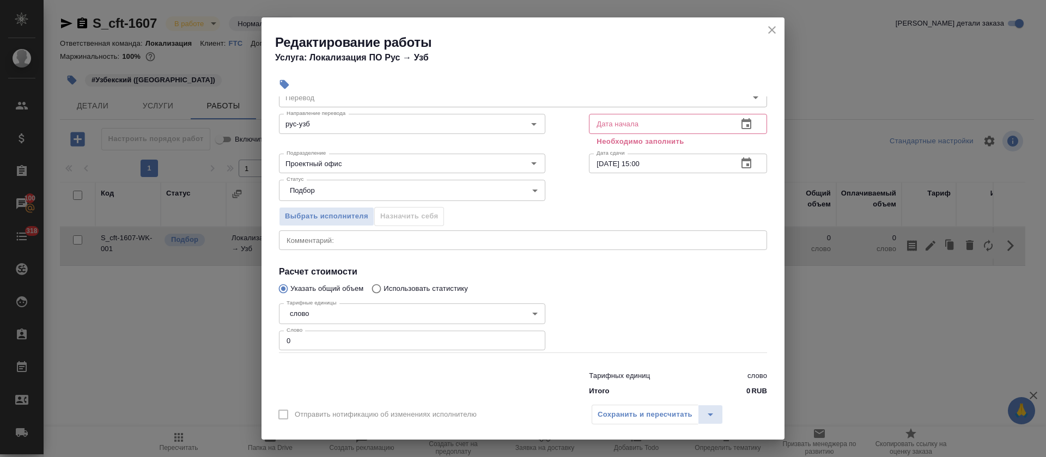
scroll to position [69, 0]
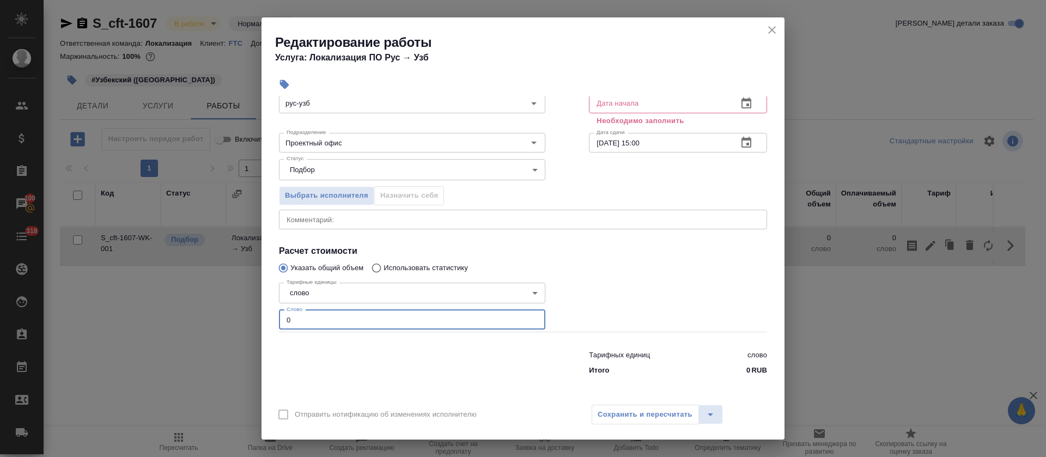
drag, startPoint x: 297, startPoint y: 319, endPoint x: 267, endPoint y: 322, distance: 30.1
click at [267, 322] on div "Параметры Файлы Вид работ Перевод Вид работ Направление перевода рус-узб Направ…" at bounding box center [522, 246] width 523 height 301
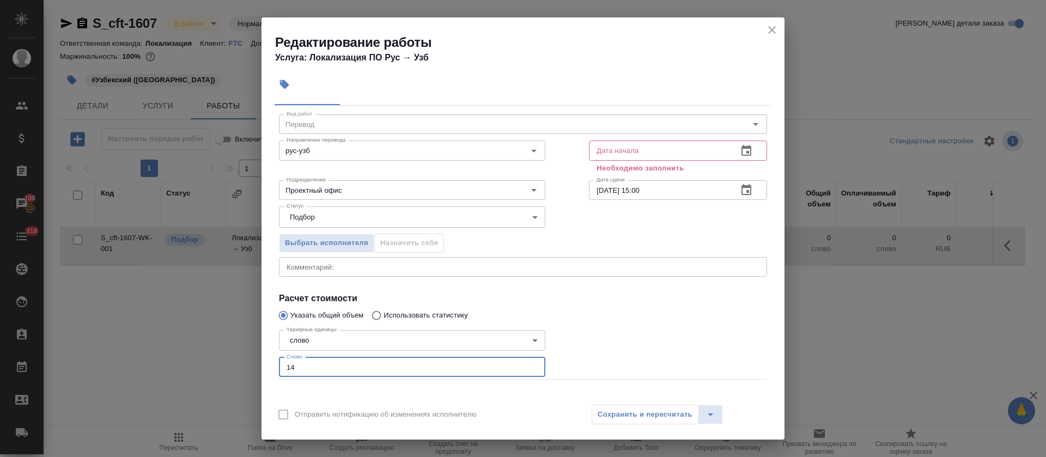
scroll to position [0, 0]
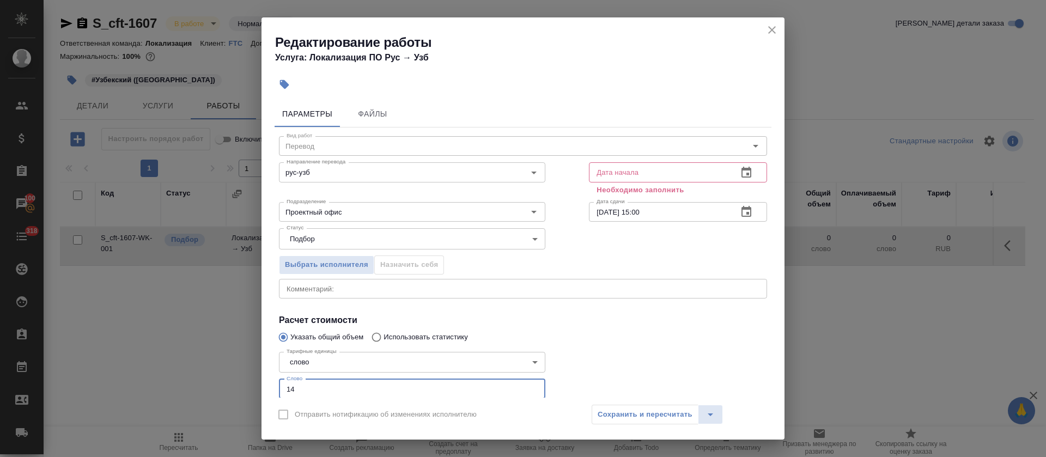
type input "14"
click at [742, 173] on button "button" at bounding box center [746, 173] width 26 height 26
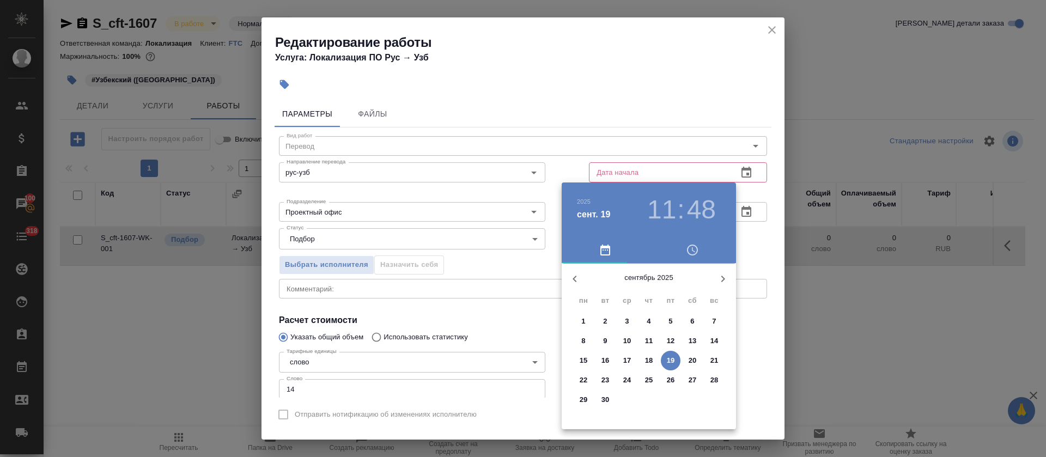
click at [673, 357] on p "19" at bounding box center [671, 360] width 8 height 11
type input "[DATE] 11:48"
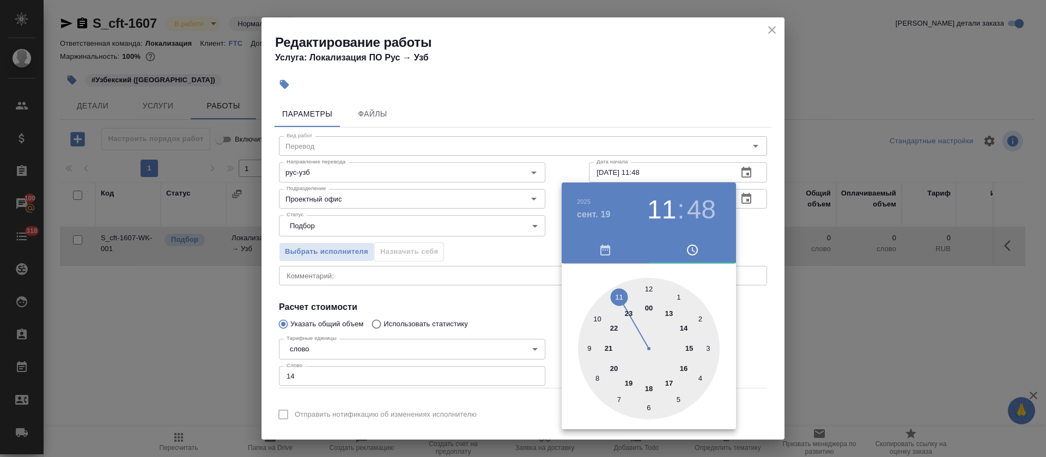
click at [475, 307] on div at bounding box center [523, 228] width 1046 height 457
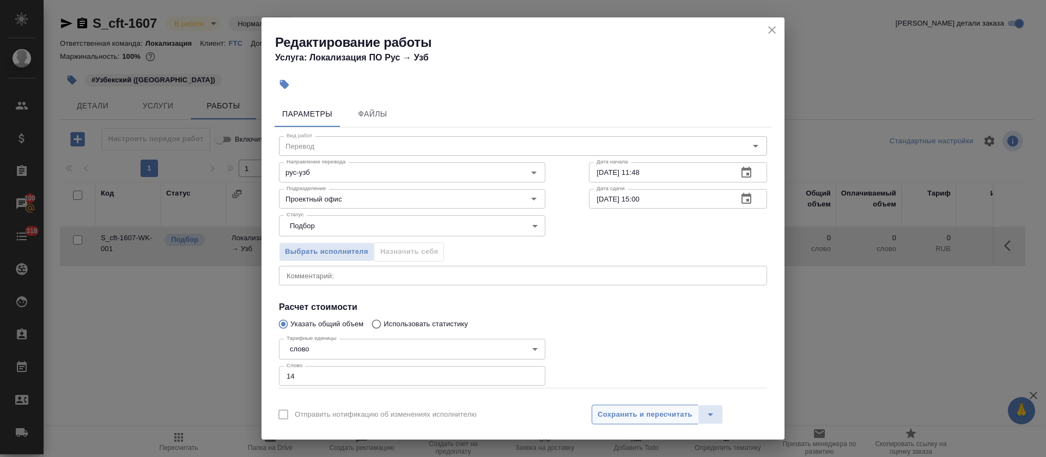
click at [660, 420] on button "Сохранить и пересчитать" at bounding box center [644, 415] width 107 height 20
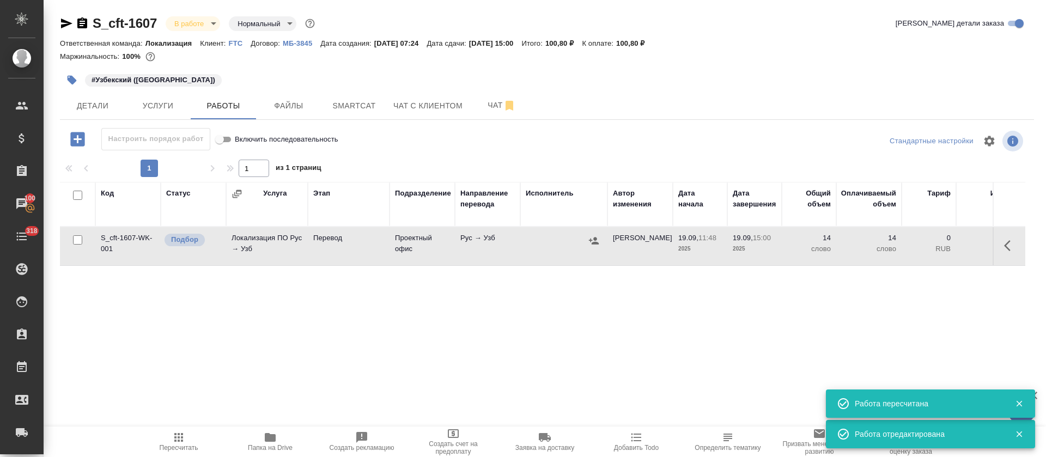
click at [596, 244] on icon "button" at bounding box center [594, 240] width 10 height 7
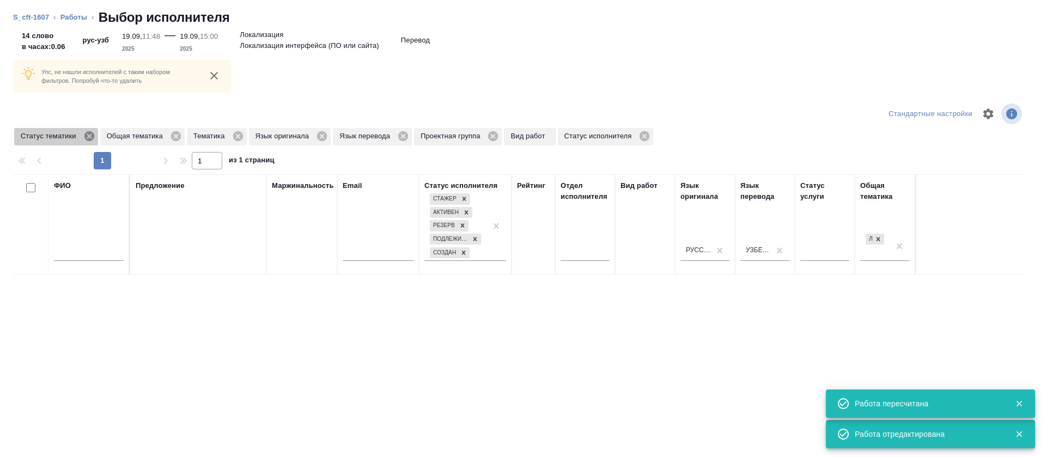
click at [92, 140] on icon at bounding box center [89, 136] width 12 height 12
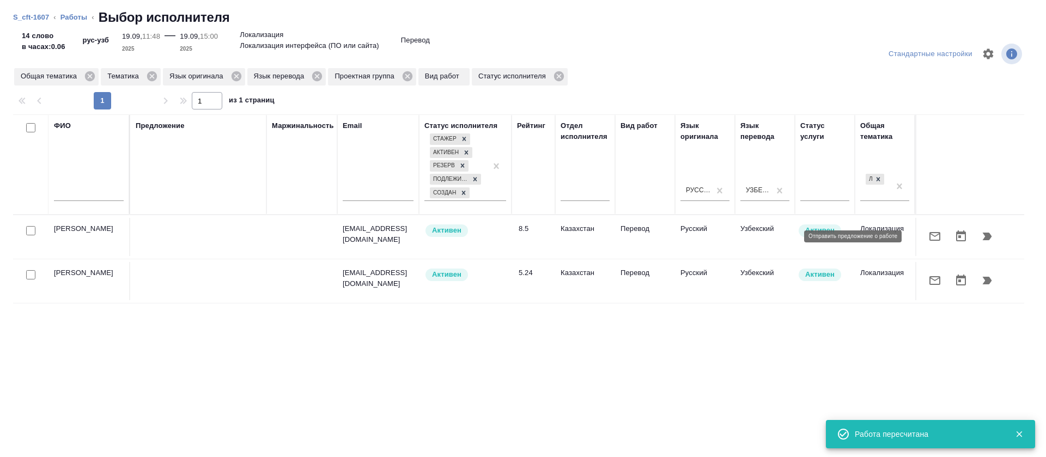
click at [924, 246] on button "button" at bounding box center [935, 236] width 26 height 26
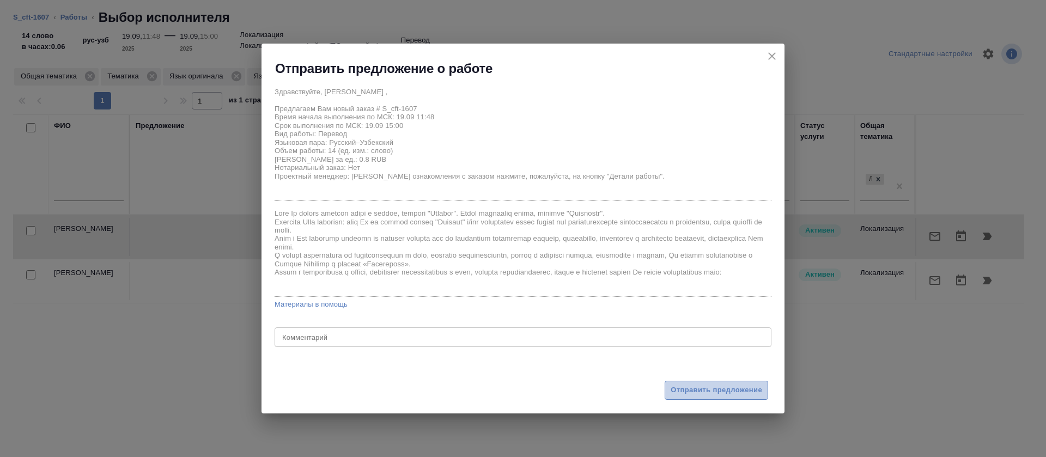
click at [682, 389] on span "Отправить предложение" at bounding box center [715, 390] width 91 height 13
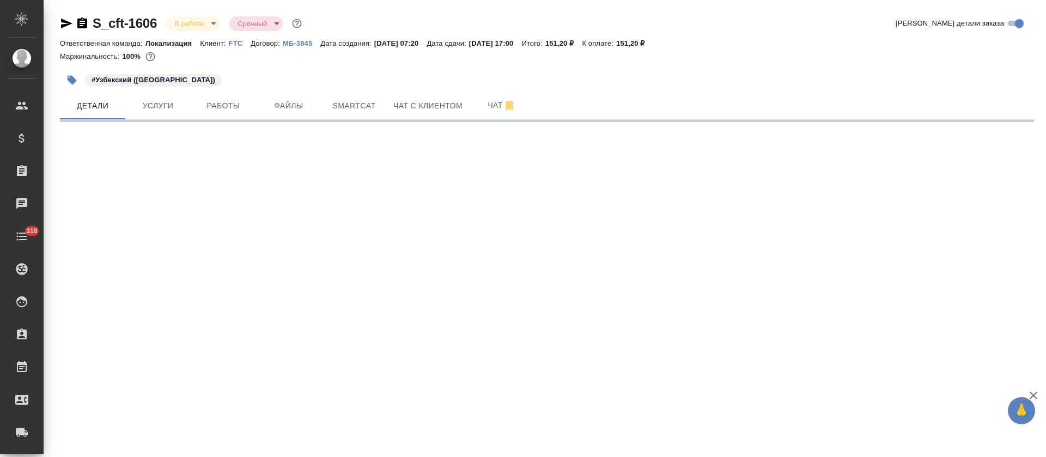
select select "RU"
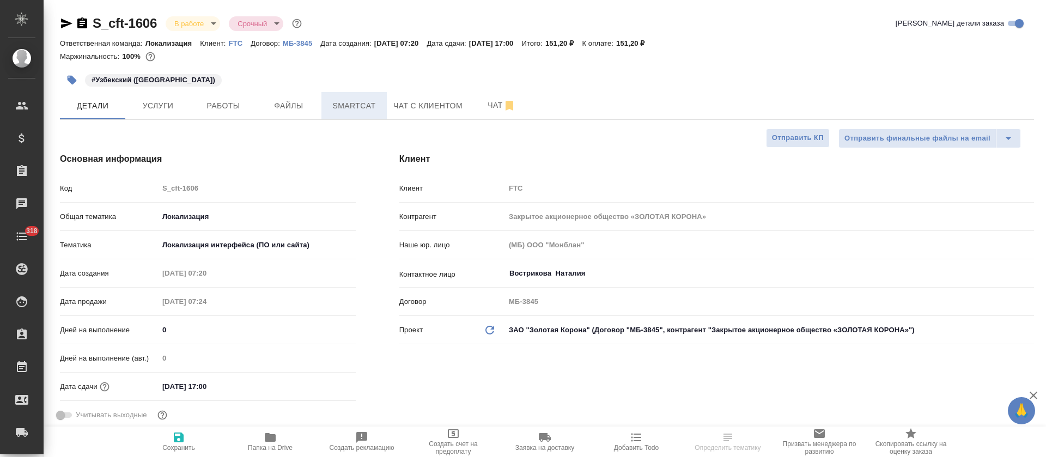
type textarea "x"
click at [340, 115] on button "Smartcat" at bounding box center [353, 105] width 65 height 27
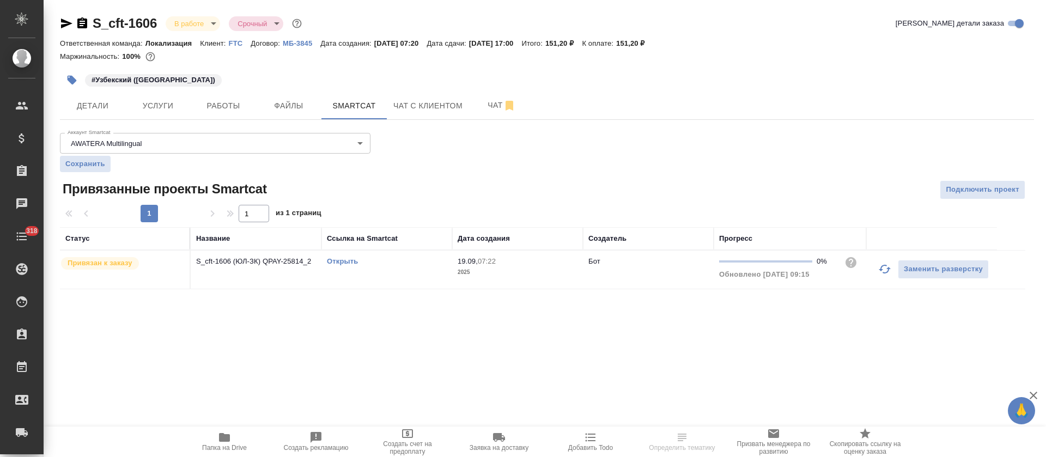
click at [345, 262] on link "Открыть" at bounding box center [342, 261] width 31 height 8
click at [242, 107] on span "Работы" at bounding box center [223, 106] width 52 height 14
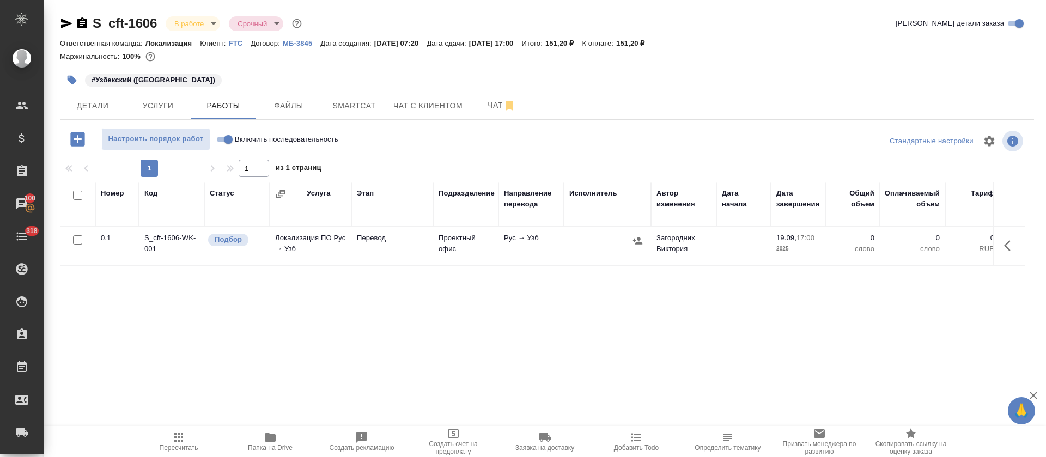
click at [228, 137] on input "Включить последовательность" at bounding box center [228, 139] width 39 height 13
checkbox input "true"
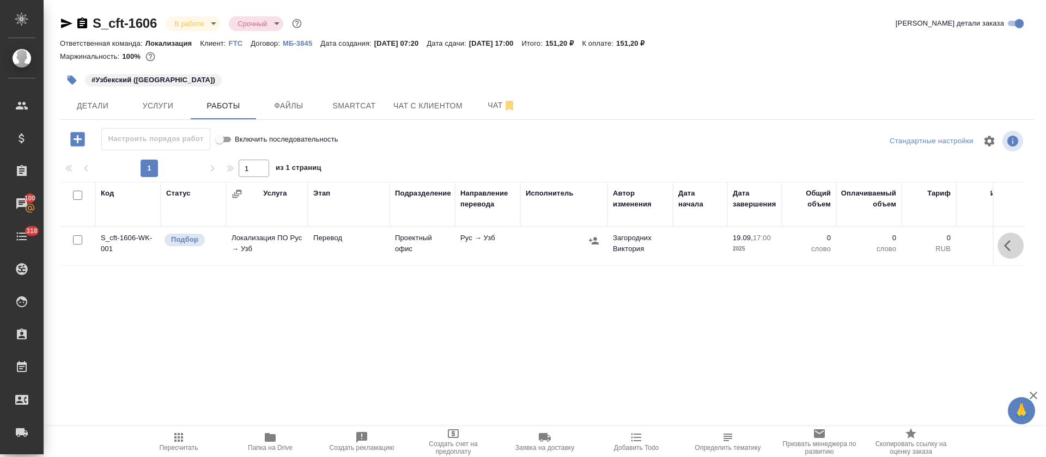
click at [1005, 242] on icon "button" at bounding box center [1010, 245] width 13 height 13
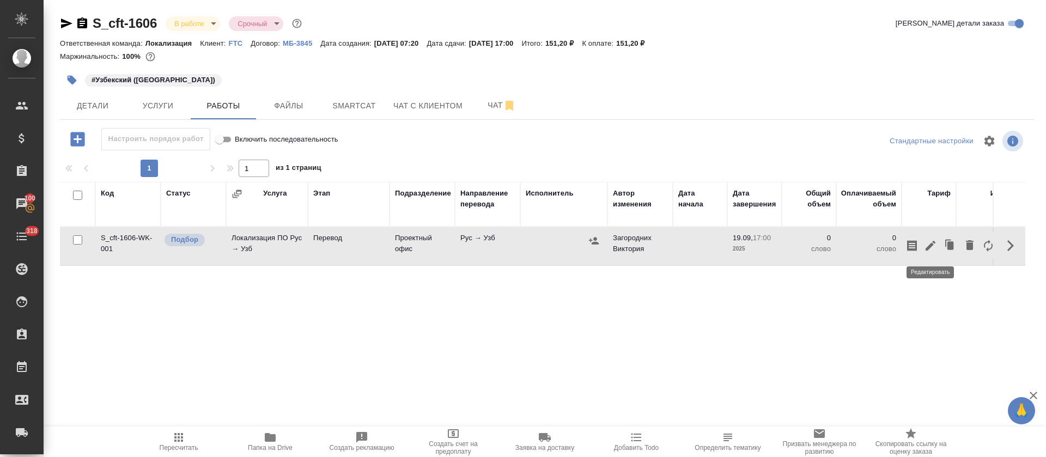
click at [928, 241] on icon "button" at bounding box center [930, 245] width 13 height 13
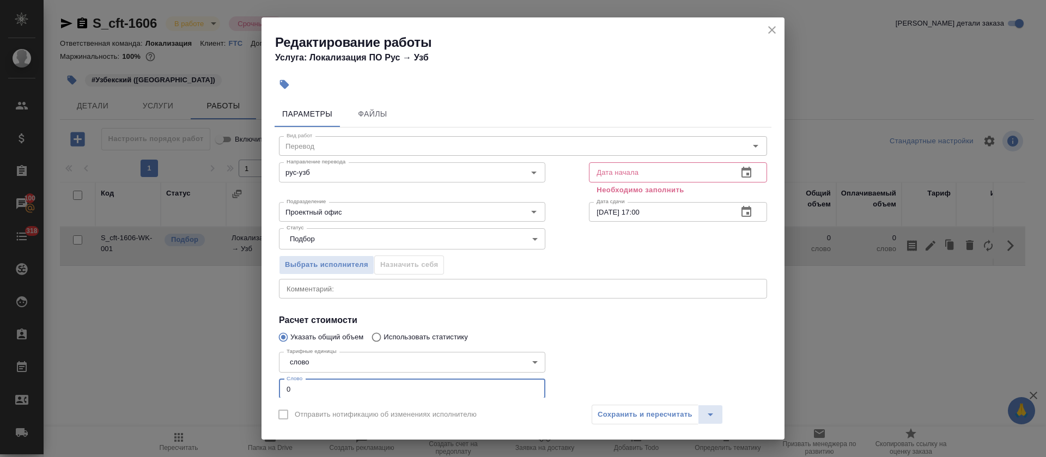
drag, startPoint x: 282, startPoint y: 383, endPoint x: 313, endPoint y: 385, distance: 31.1
click at [313, 385] on input "0" at bounding box center [412, 389] width 266 height 20
type input "21"
click at [741, 174] on icon "button" at bounding box center [746, 172] width 10 height 11
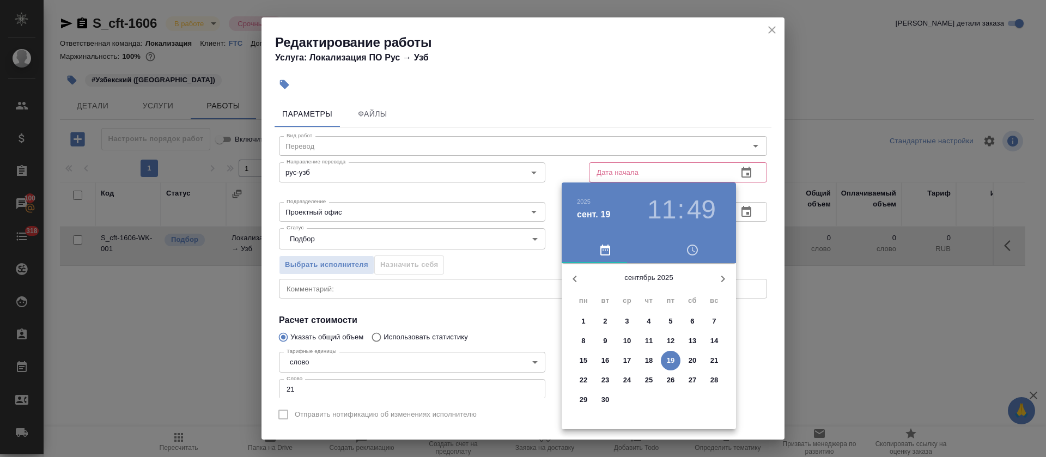
click at [670, 364] on p "19" at bounding box center [671, 360] width 8 height 11
type input "19.09.2025 11:49"
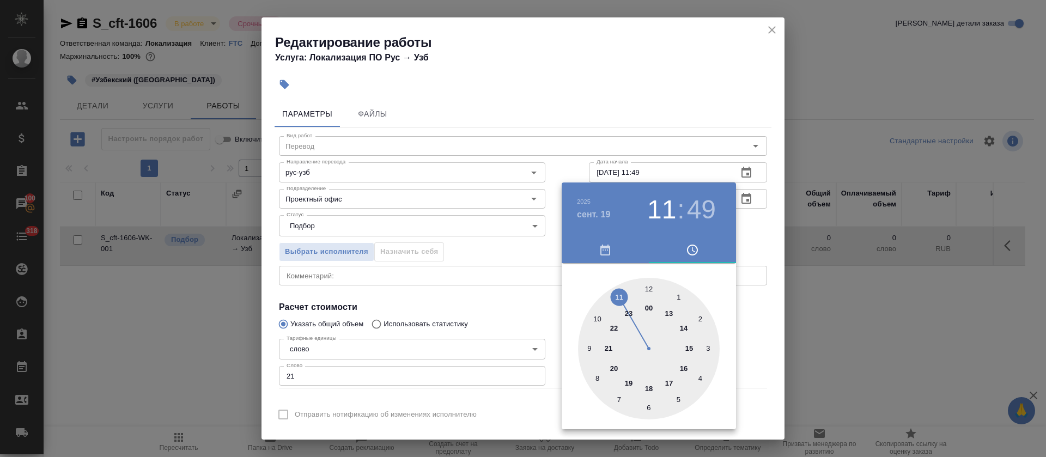
drag, startPoint x: 443, startPoint y: 307, endPoint x: 631, endPoint y: 259, distance: 193.8
click at [447, 306] on div at bounding box center [523, 228] width 1046 height 457
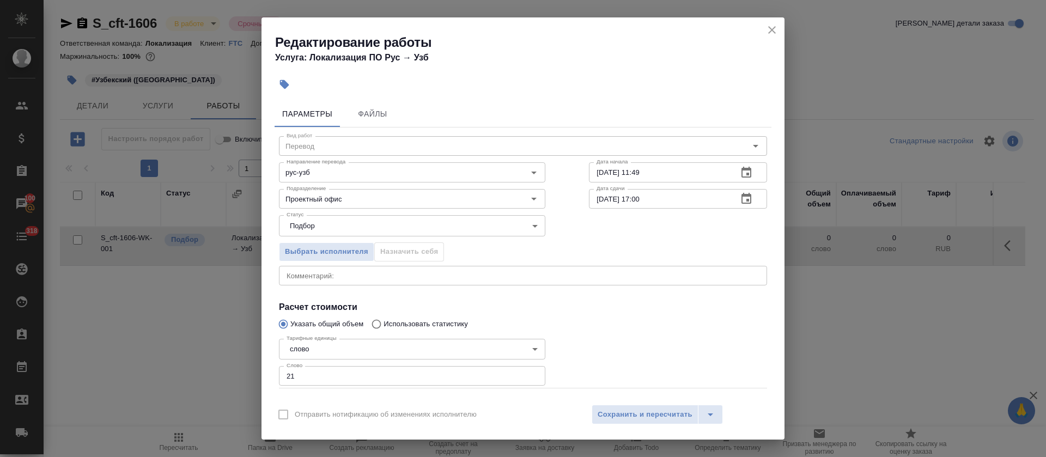
click at [736, 206] on button "button" at bounding box center [746, 199] width 26 height 26
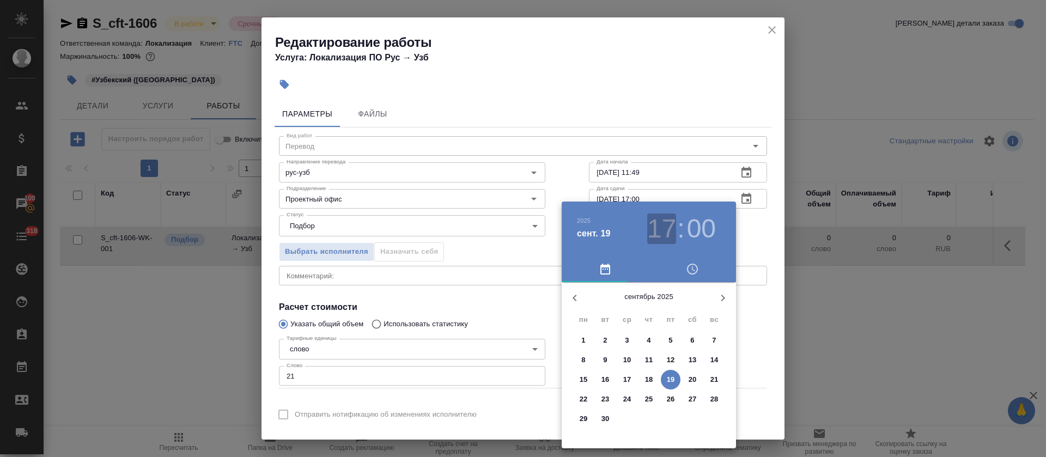
click at [655, 224] on h3 "17" at bounding box center [661, 228] width 29 height 30
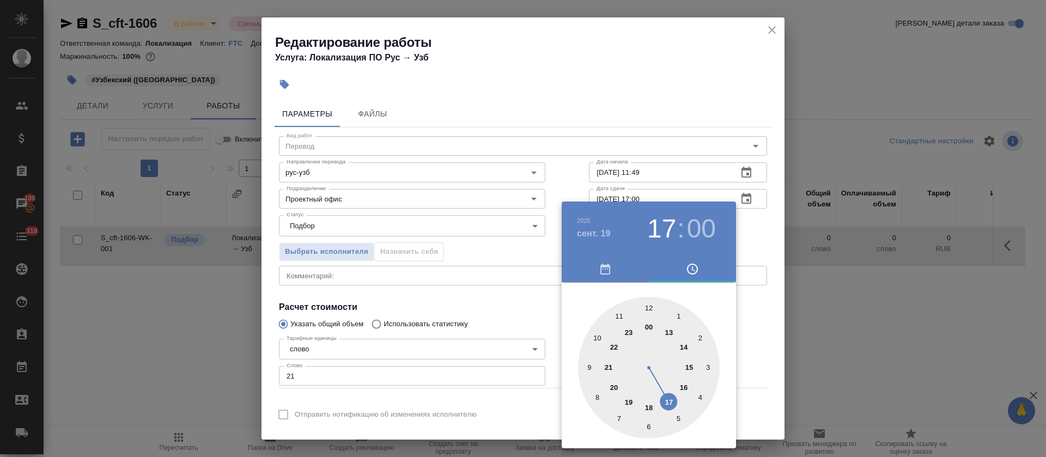
click at [684, 385] on div at bounding box center [649, 368] width 142 height 142
type input "19.09.2025 16:00"
click at [409, 245] on div at bounding box center [523, 228] width 1046 height 457
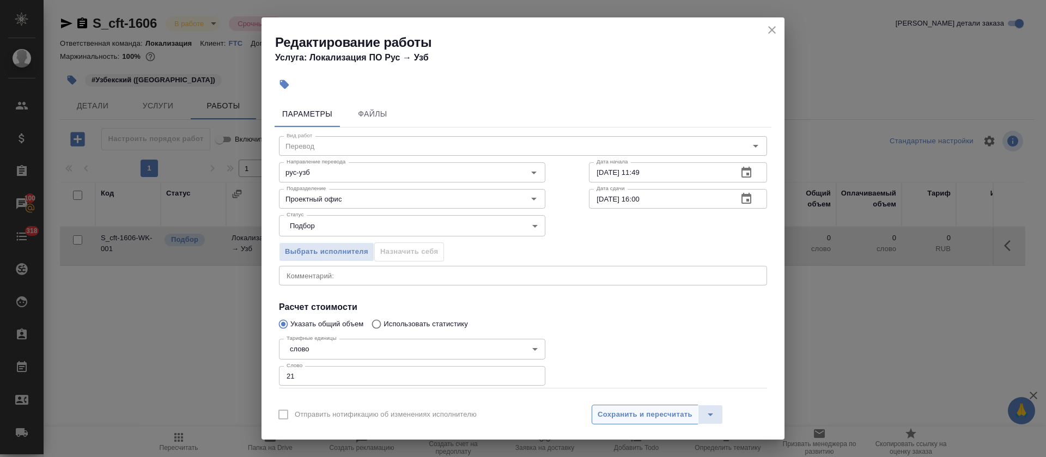
click at [670, 413] on span "Сохранить и пересчитать" at bounding box center [644, 414] width 95 height 13
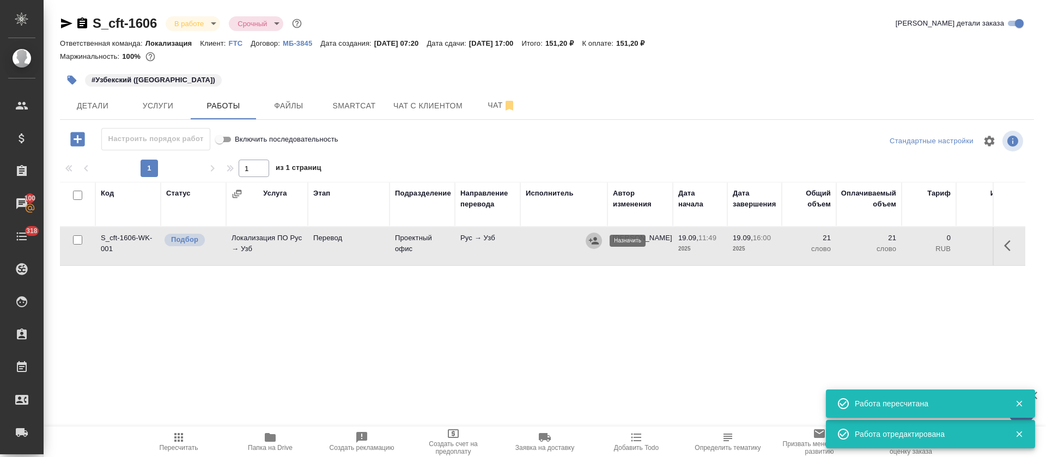
click at [591, 243] on icon "button" at bounding box center [594, 240] width 10 height 7
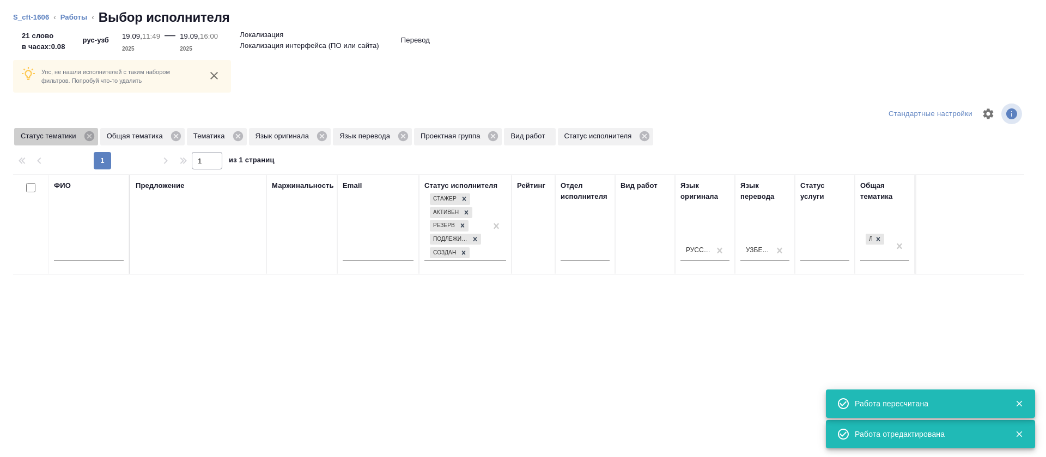
click at [95, 132] on div "Статус тематики" at bounding box center [56, 136] width 84 height 17
click at [95, 135] on div "Статус тематики" at bounding box center [56, 136] width 84 height 17
click at [89, 139] on icon at bounding box center [89, 136] width 10 height 10
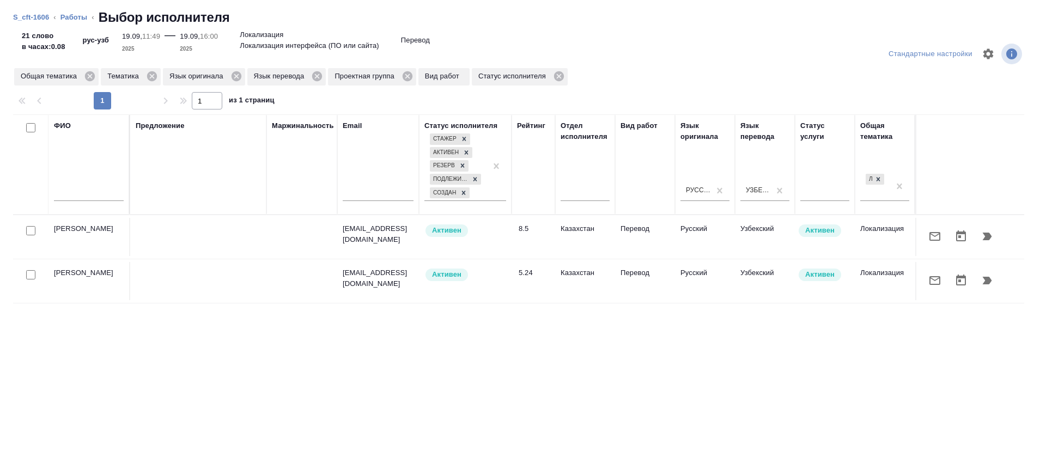
click at [928, 241] on icon "button" at bounding box center [934, 236] width 13 height 13
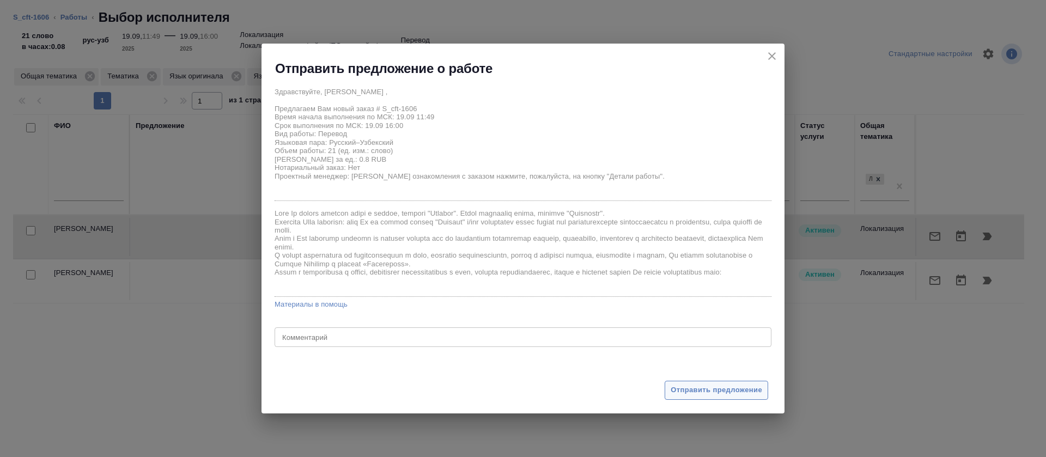
click at [690, 387] on span "Отправить предложение" at bounding box center [715, 390] width 91 height 13
